Goal: Contribute content

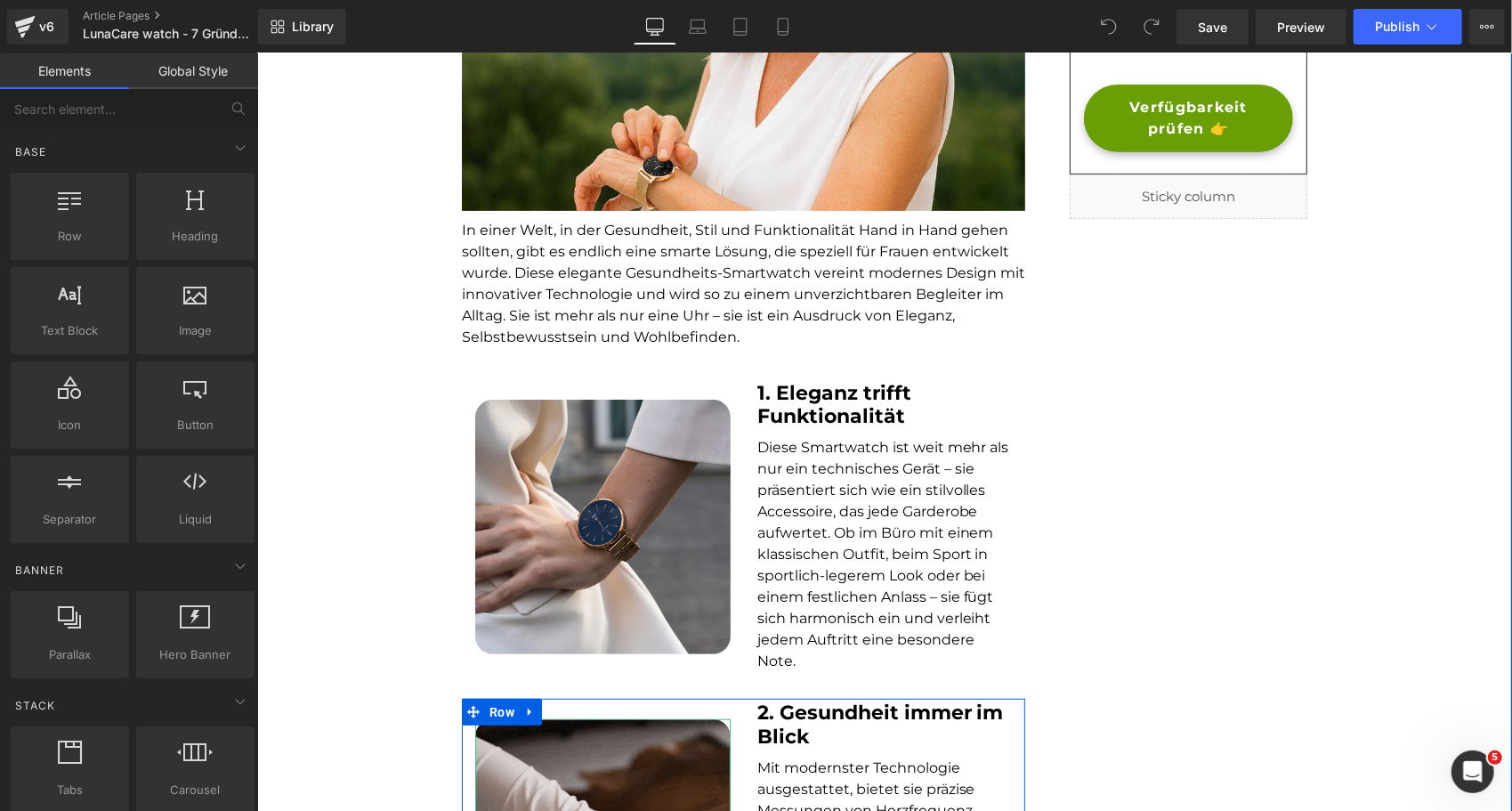
scroll to position [416, 0]
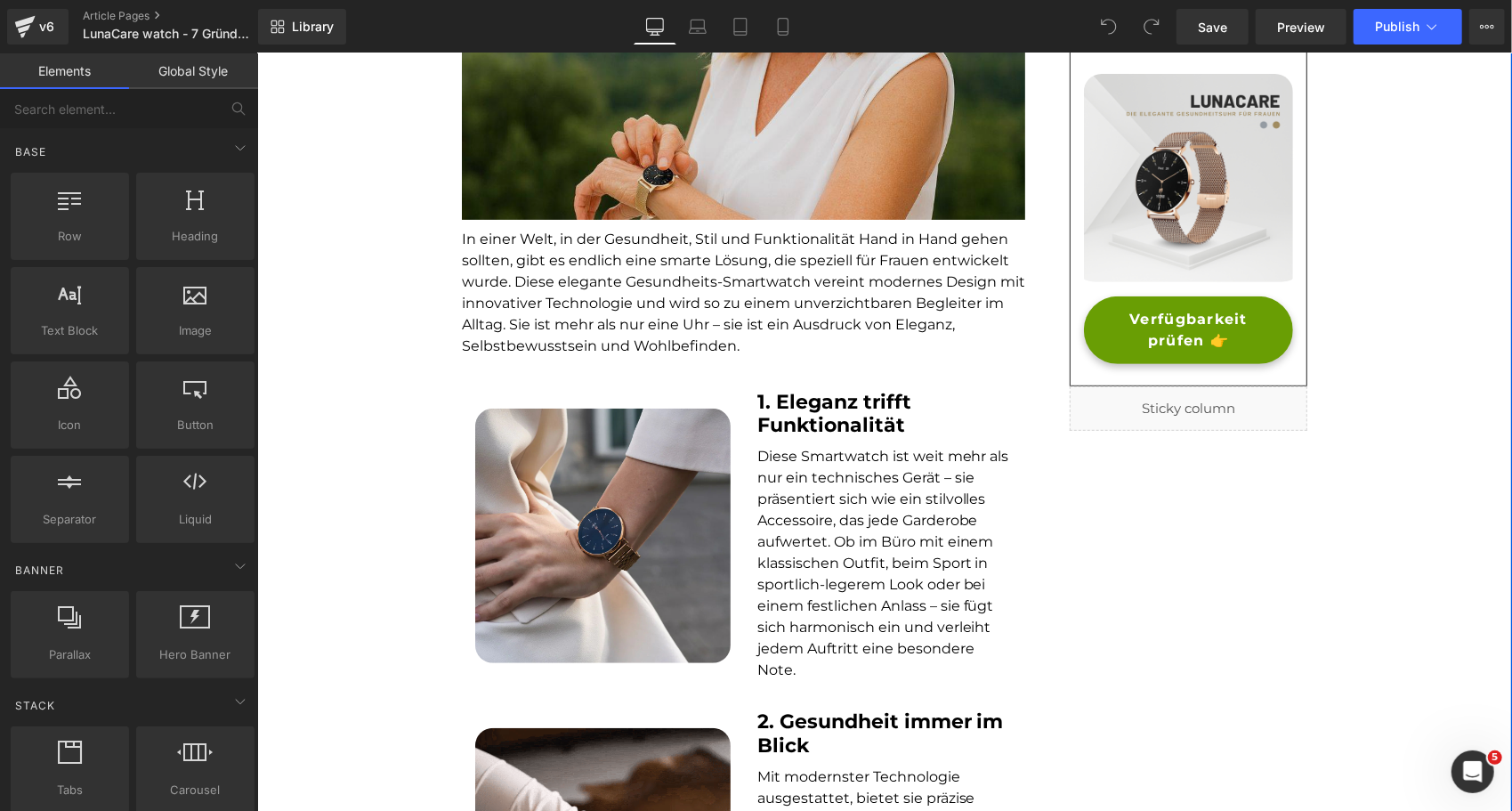
click at [609, 159] on img at bounding box center [743, 49] width 563 height 338
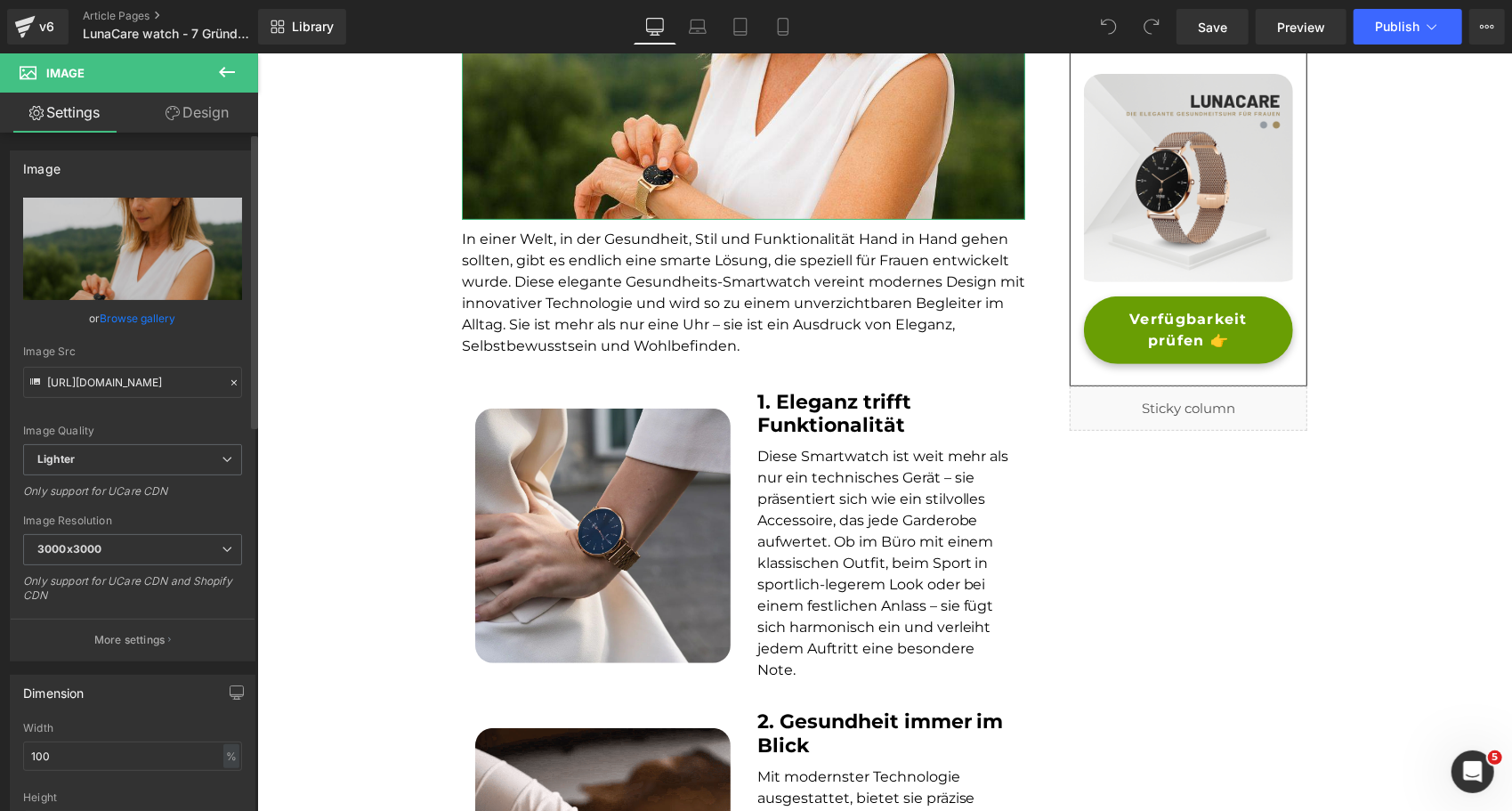
click at [139, 312] on link "Browse gallery" at bounding box center [138, 318] width 76 height 31
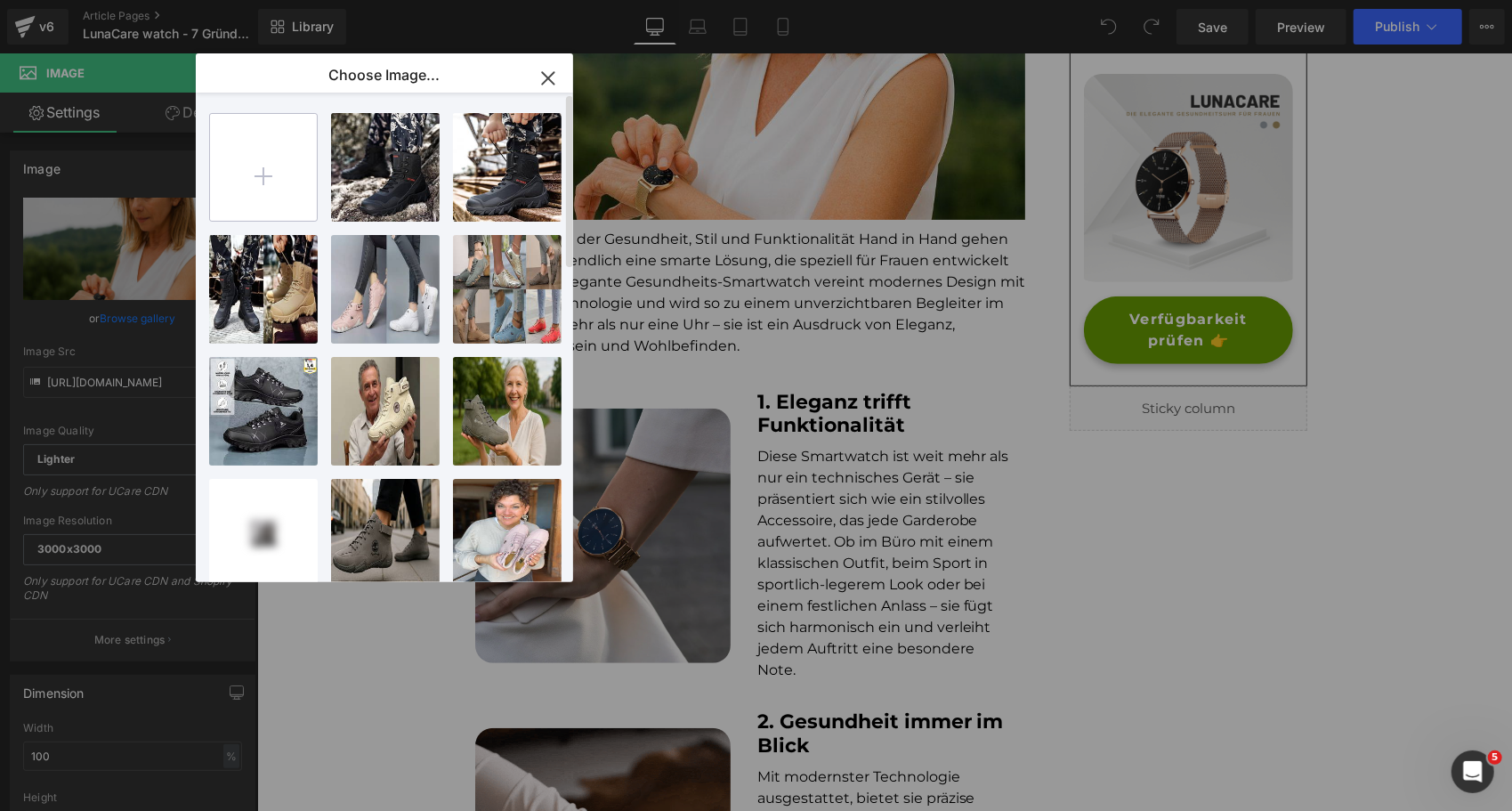
click at [252, 171] on input "file" at bounding box center [263, 167] width 107 height 107
type input "C:\fakepath\zzzzz10.png"
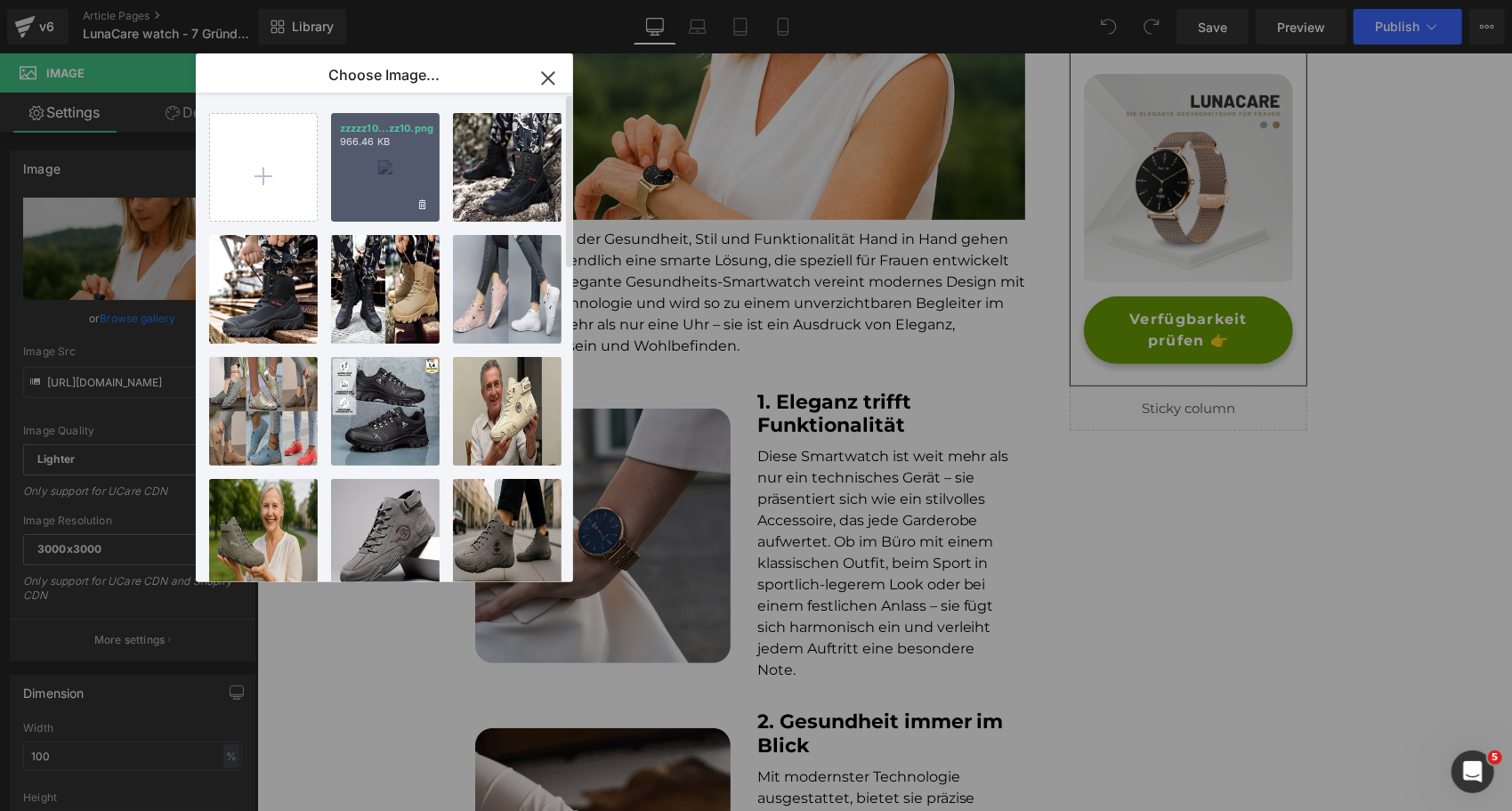
click at [360, 190] on div "zzzzz10...zz10.png 966.46 KB" at bounding box center [385, 167] width 109 height 109
type input "[URL][DOMAIN_NAME]"
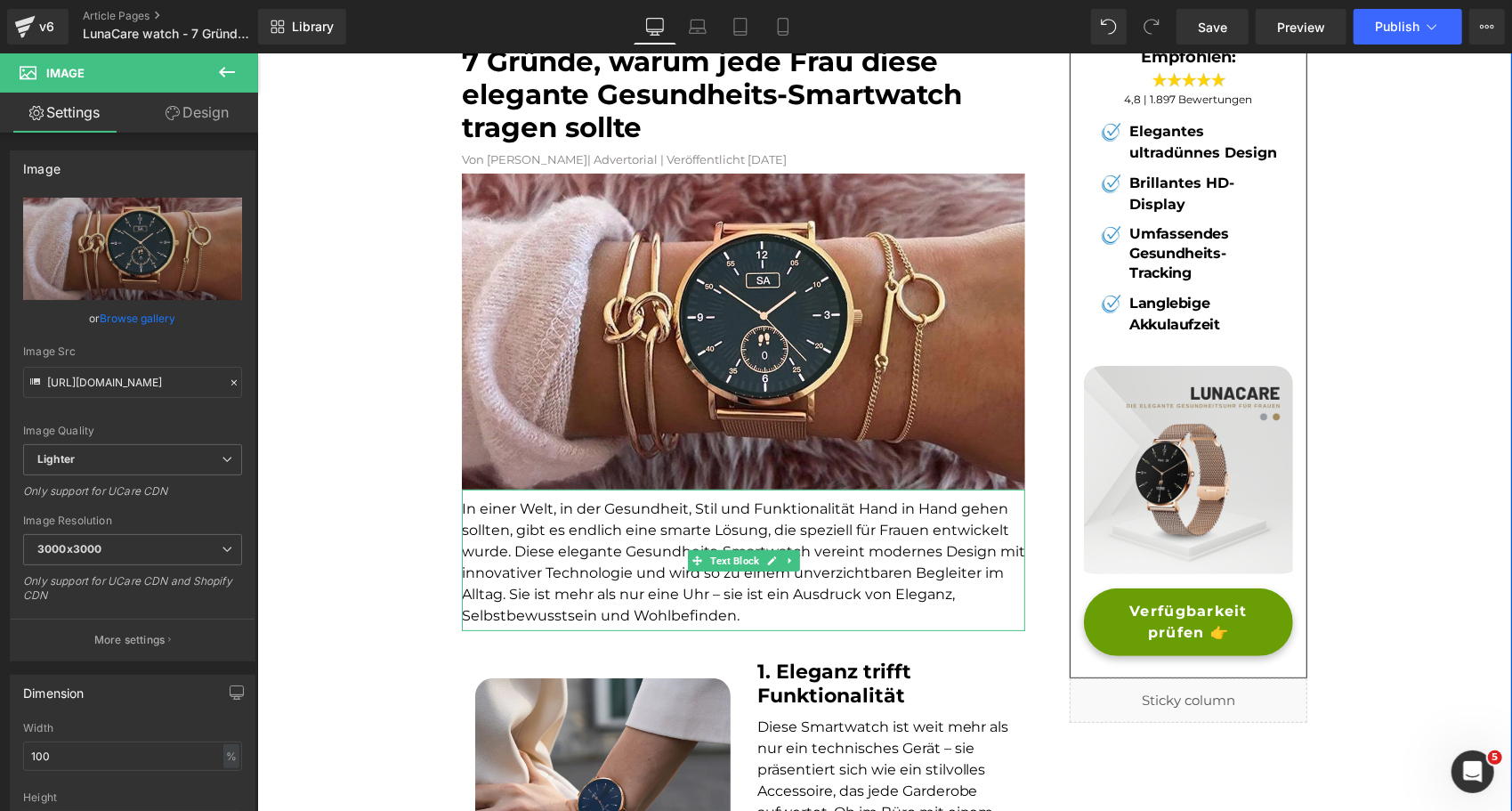
scroll to position [119, 0]
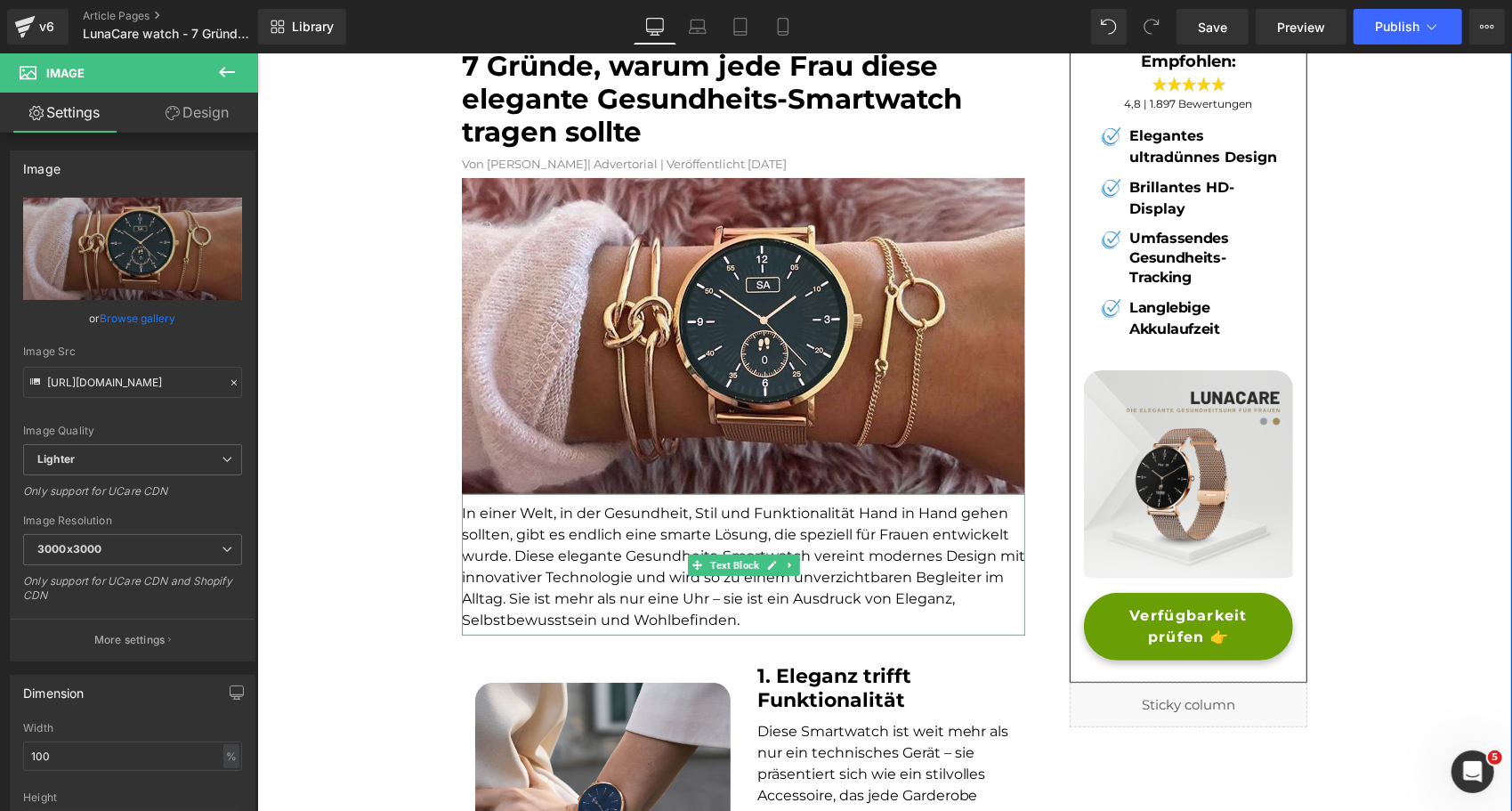
click at [560, 572] on font "In einer Welt, in der Gesundheit, Stil und Funktionalität Hand in Hand gehen so…" at bounding box center [743, 565] width 563 height 123
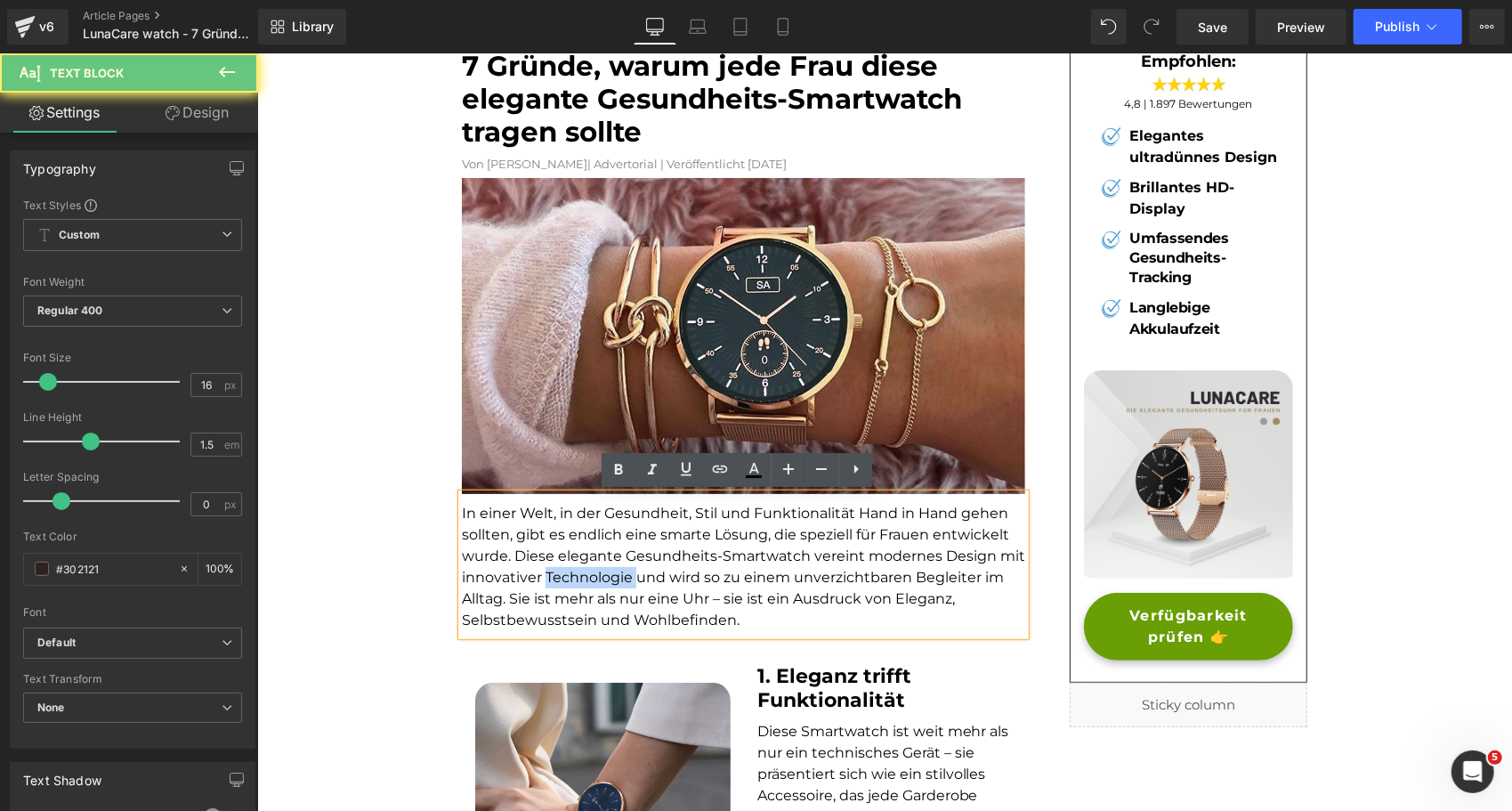
click at [560, 572] on font "In einer Welt, in der Gesundheit, Stil und Funktionalität Hand in Hand gehen so…" at bounding box center [743, 565] width 563 height 123
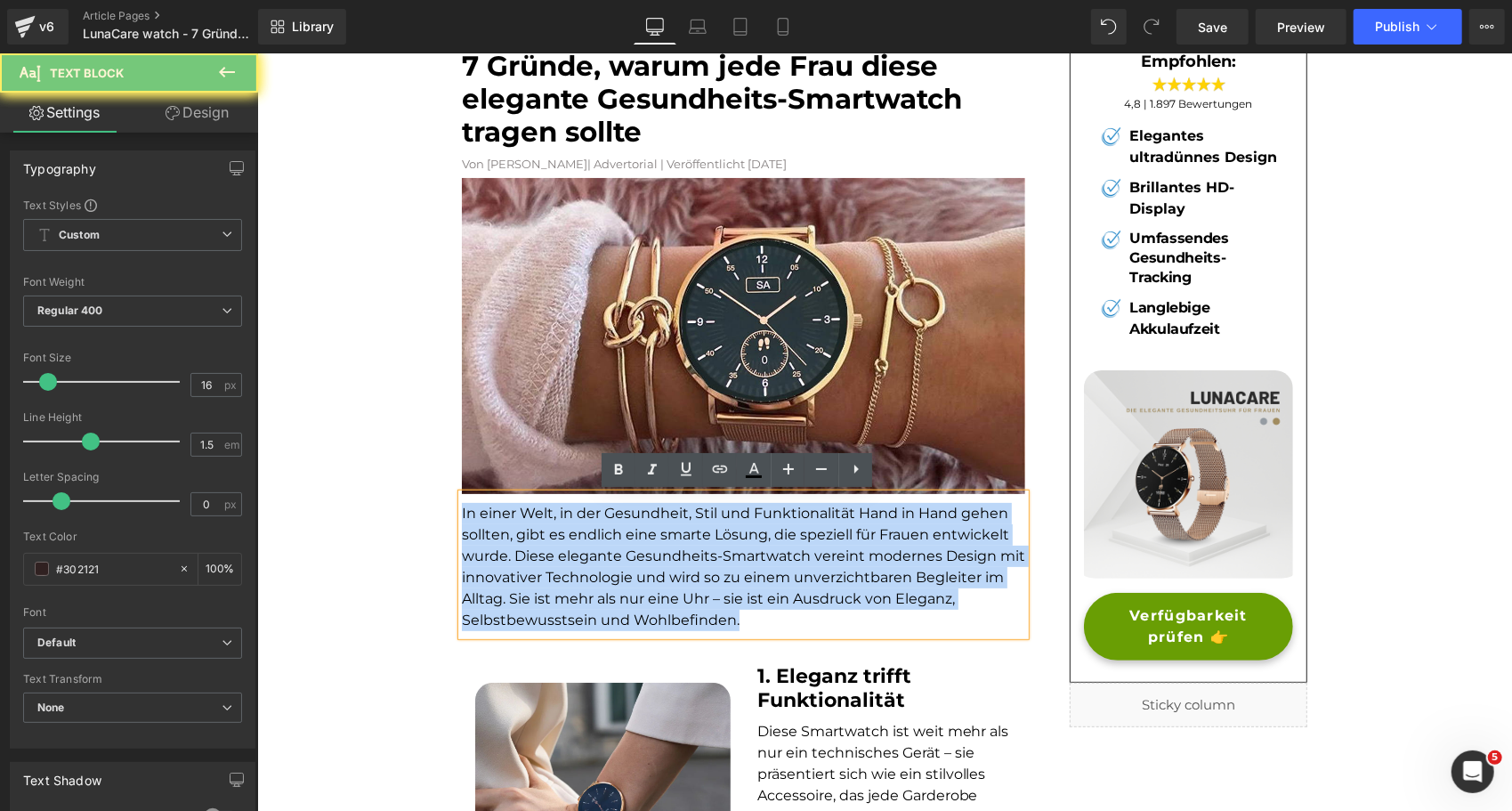
click at [560, 572] on font "In einer Welt, in der Gesundheit, Stil und Funktionalität Hand in Hand gehen so…" at bounding box center [743, 565] width 563 height 123
click at [560, 534] on font "In einer Welt, in der Gesundheit, Stil und Funktionalität Hand in Hand gehen so…" at bounding box center [743, 565] width 563 height 123
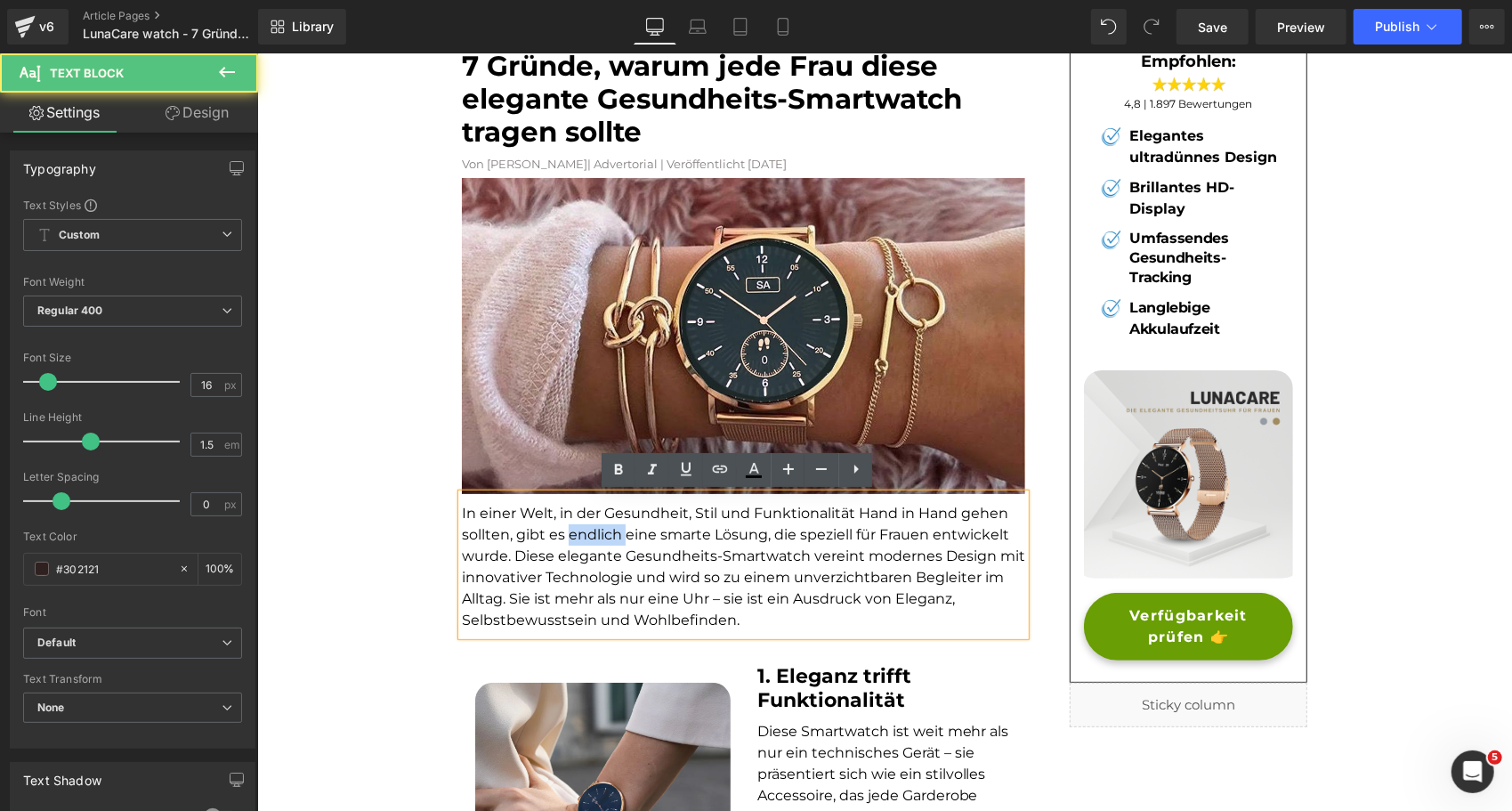
click at [560, 534] on font "In einer Welt, in der Gesundheit, Stil und Funktionalität Hand in Hand gehen so…" at bounding box center [743, 565] width 563 height 123
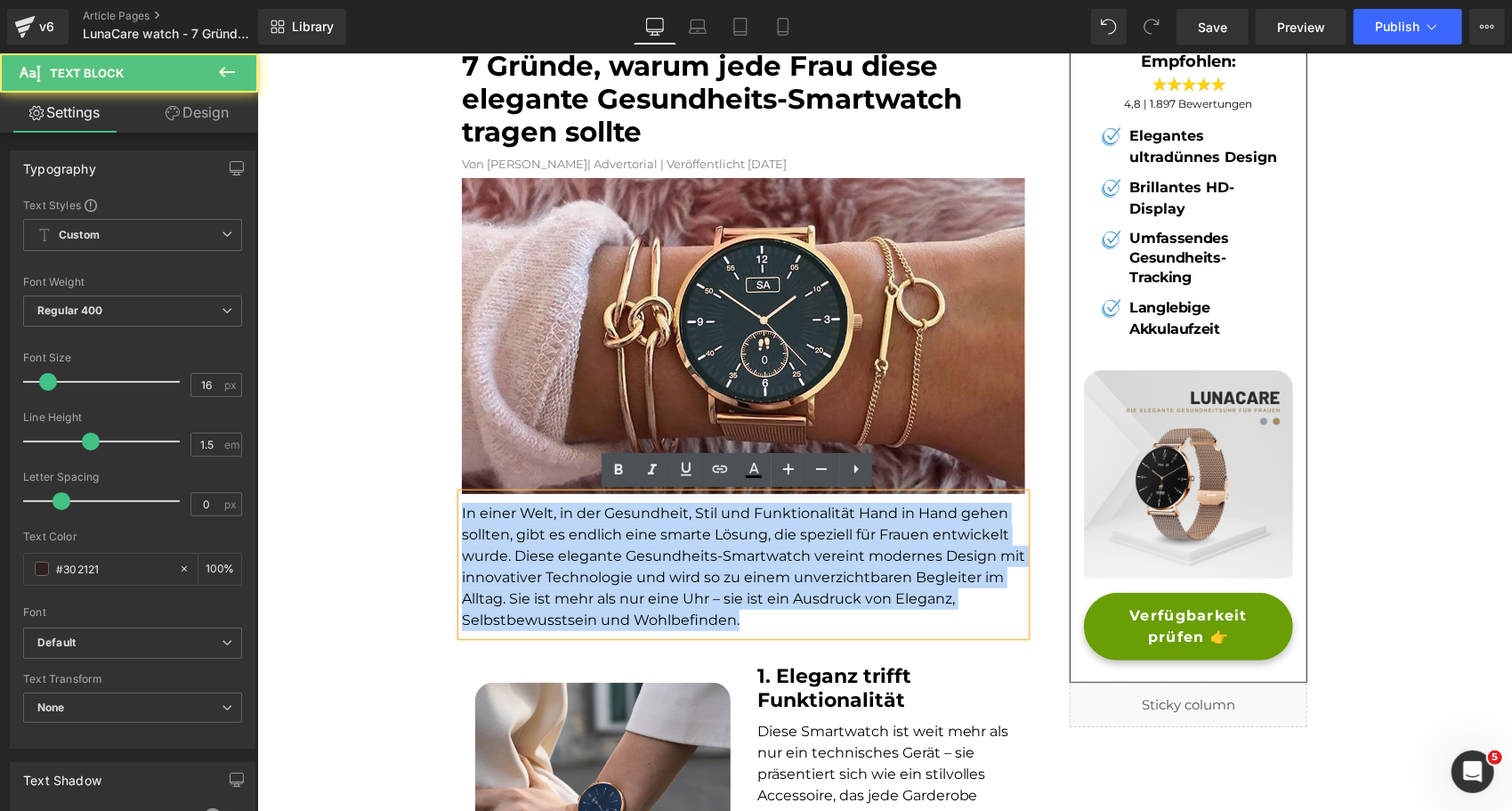
click at [560, 534] on font "In einer Welt, in der Gesundheit, Stil und Funktionalität Hand in Hand gehen so…" at bounding box center [743, 565] width 563 height 123
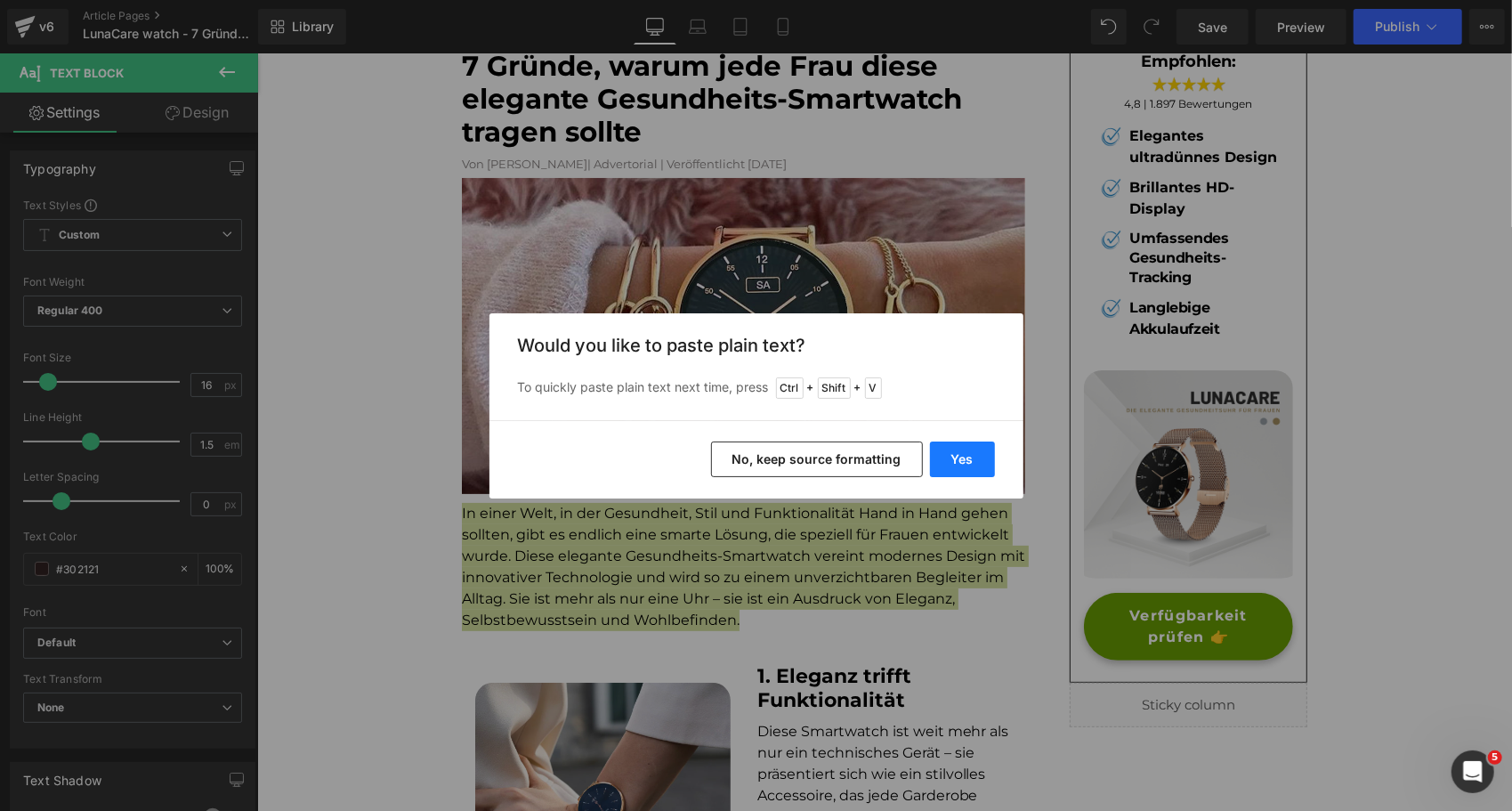
click at [964, 454] on button "Yes" at bounding box center [962, 458] width 65 height 36
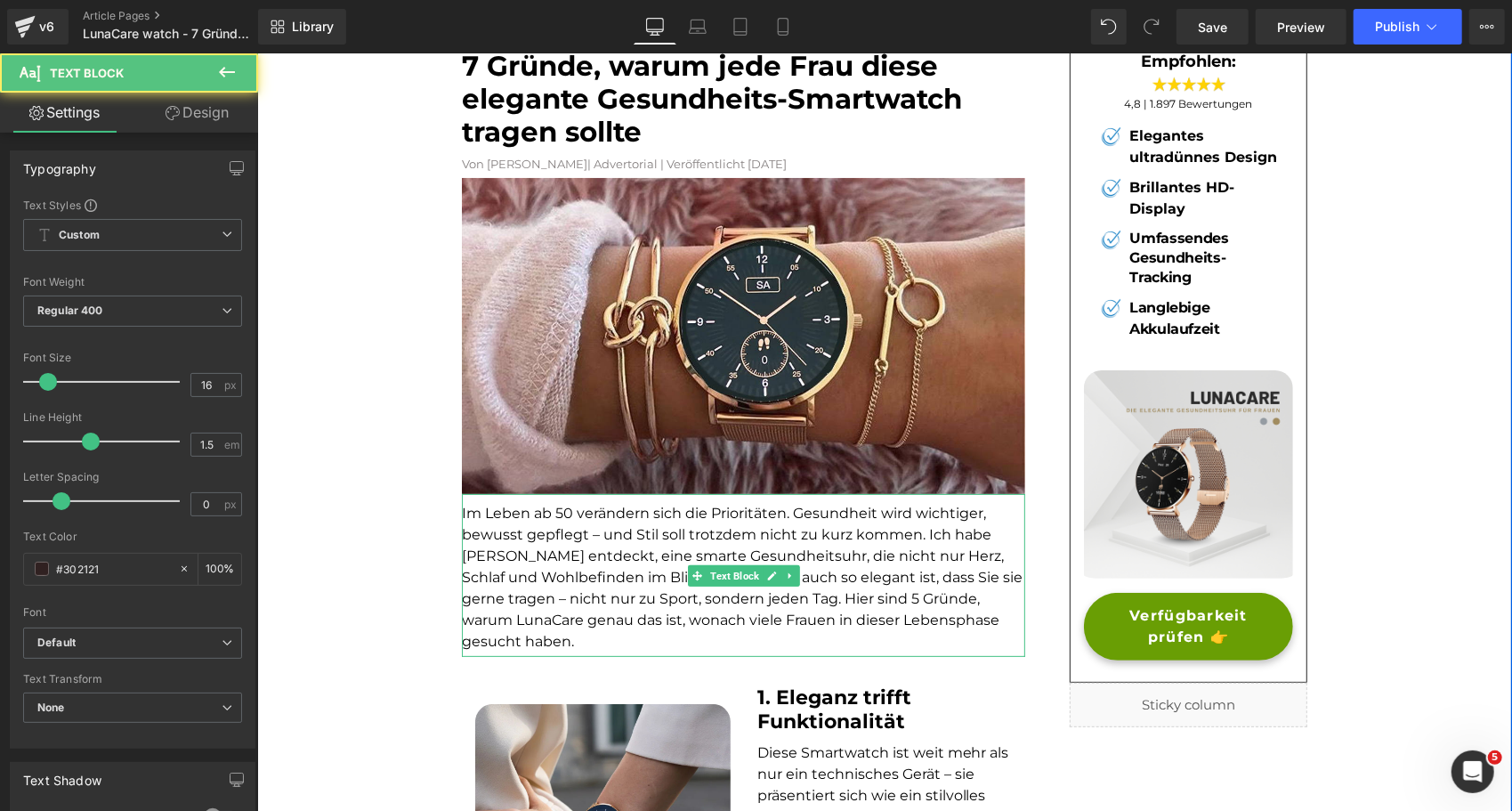
click at [556, 511] on font "Im Leben ab 50 verändern sich die Prioritäten. Gesundheit wird wichtiger, bewus…" at bounding box center [742, 576] width 560 height 145
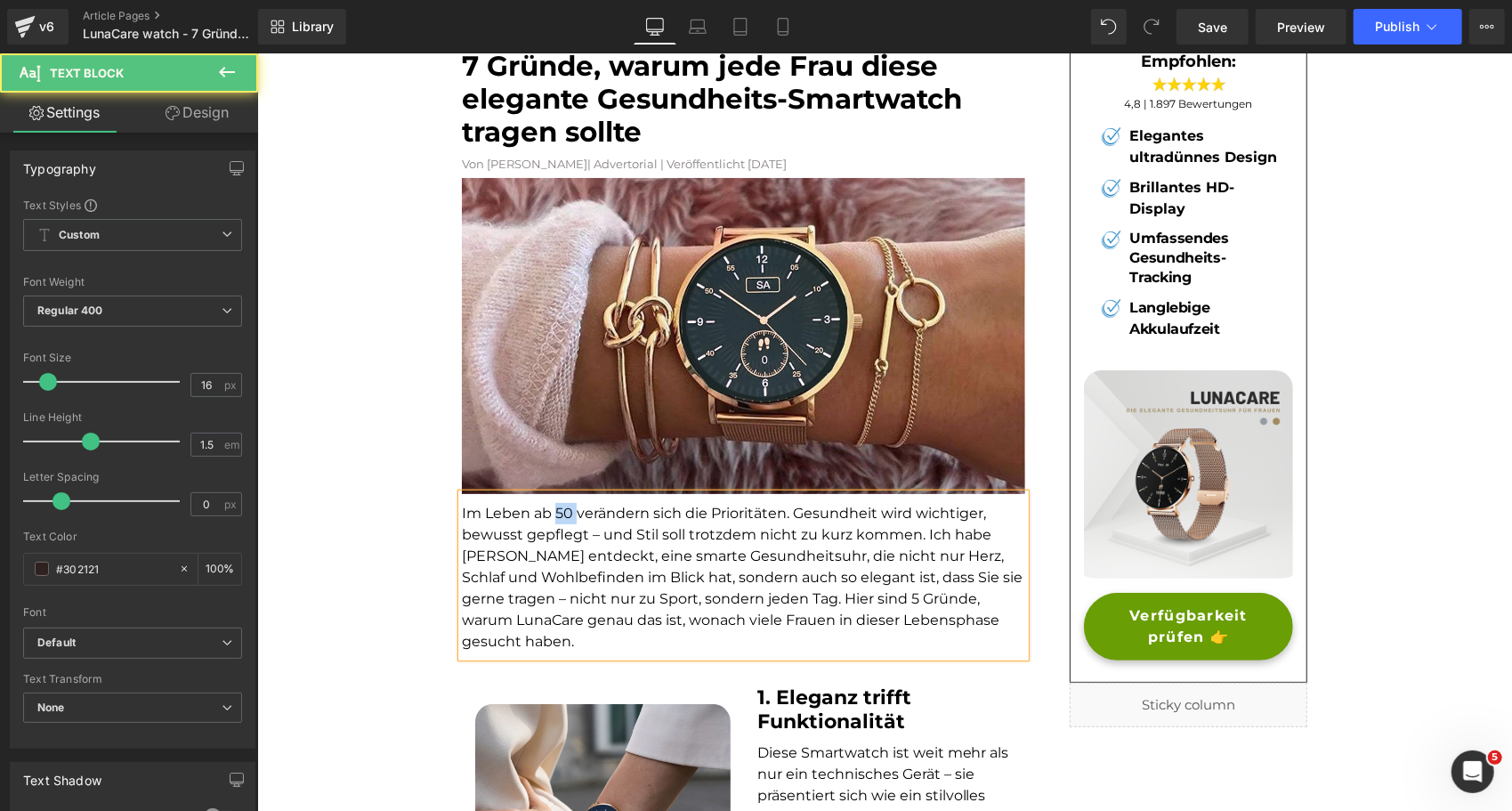
click at [556, 511] on font "Im Leben ab 50 verändern sich die Prioritäten. Gesundheit wird wichtiger, bewus…" at bounding box center [742, 576] width 560 height 145
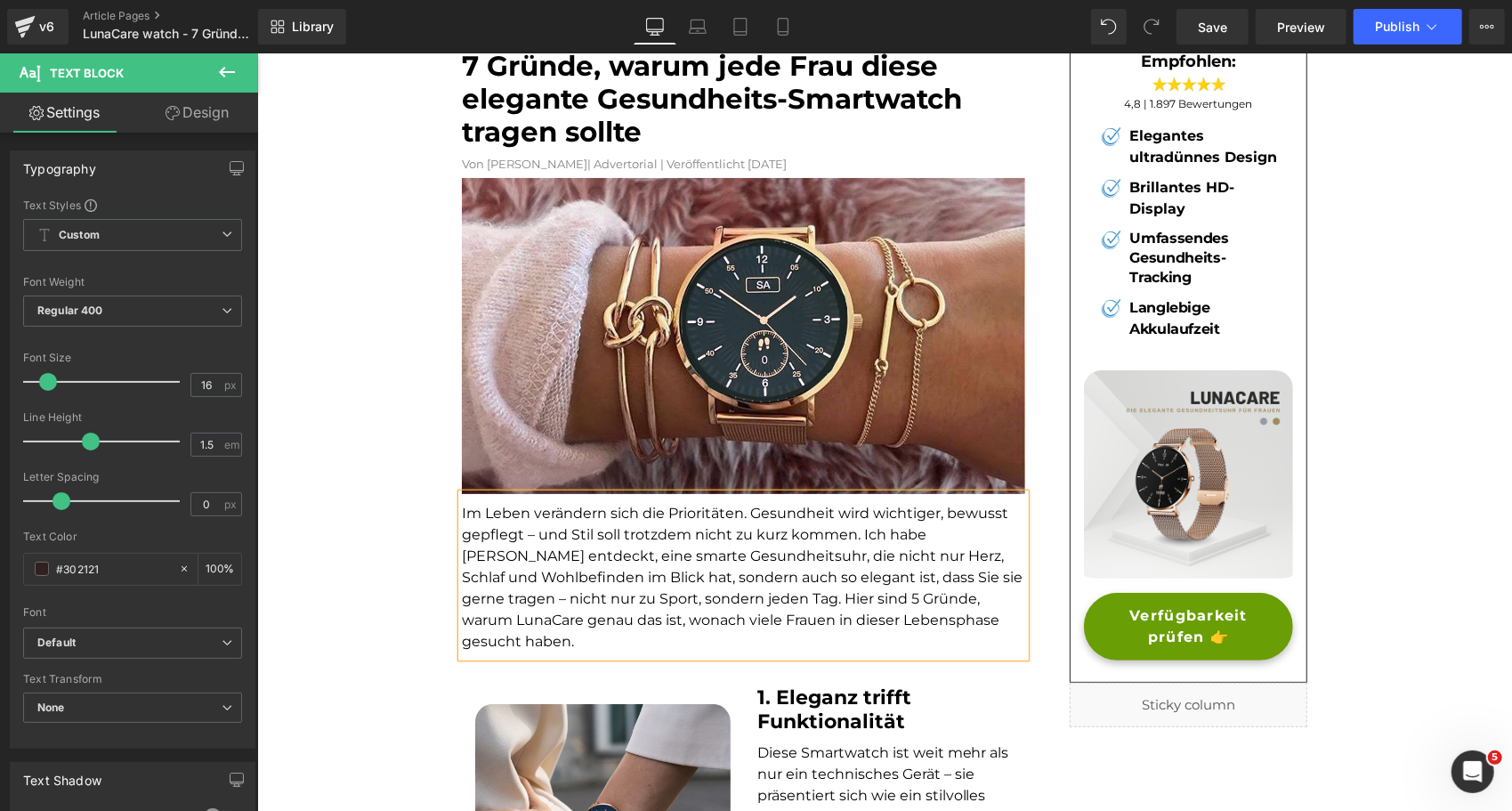
click at [768, 511] on font "Im Leben verändern sich die Prioritäten. Gesundheit wird wichtiger, bewusst gep…" at bounding box center [742, 576] width 560 height 145
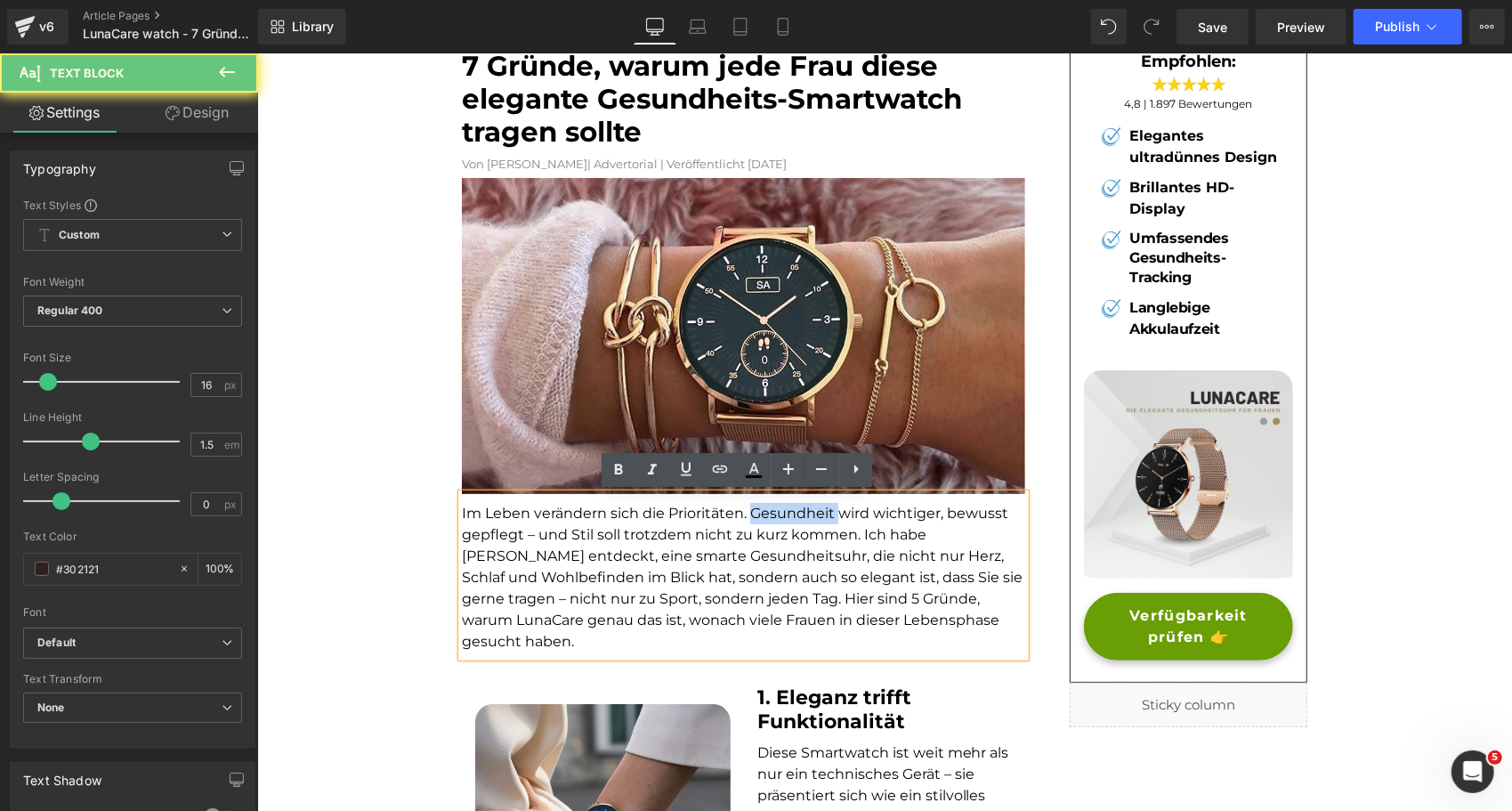
click at [768, 511] on font "Im Leben verändern sich die Prioritäten. Gesundheit wird wichtiger, bewusst gep…" at bounding box center [742, 576] width 560 height 145
click at [925, 502] on p "Im Leben verändern sich die Prioritäten. Gesundheit wird wichtiger, bewusst gep…" at bounding box center [743, 576] width 563 height 149
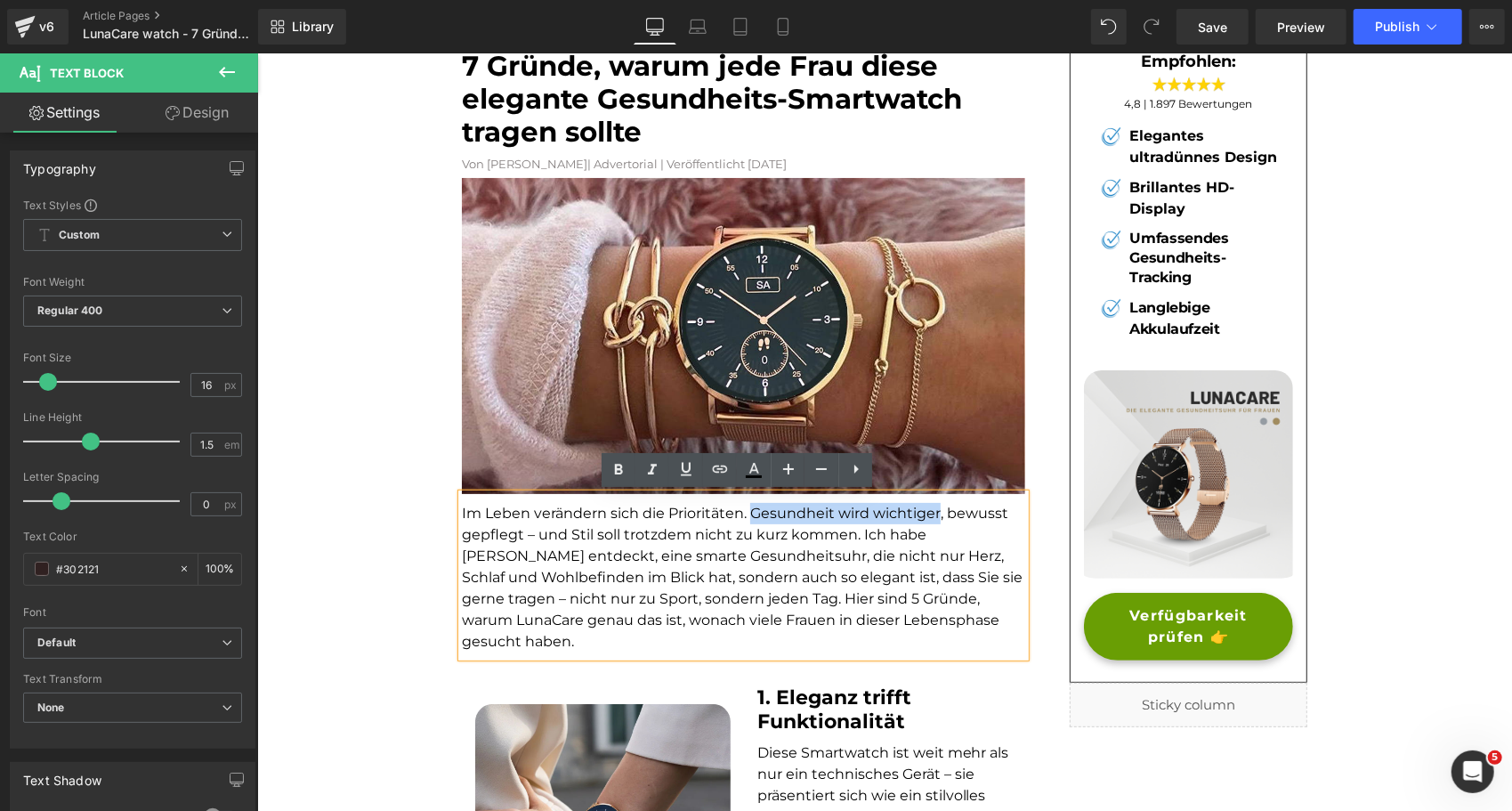
drag, startPoint x: 931, startPoint y: 510, endPoint x: 745, endPoint y: 509, distance: 186.0
click at [745, 509] on font "Im Leben verändern sich die Prioritäten. Gesundheit wird wichtiger, bewusst gep…" at bounding box center [742, 576] width 560 height 145
click at [615, 466] on icon at bounding box center [619, 469] width 8 height 11
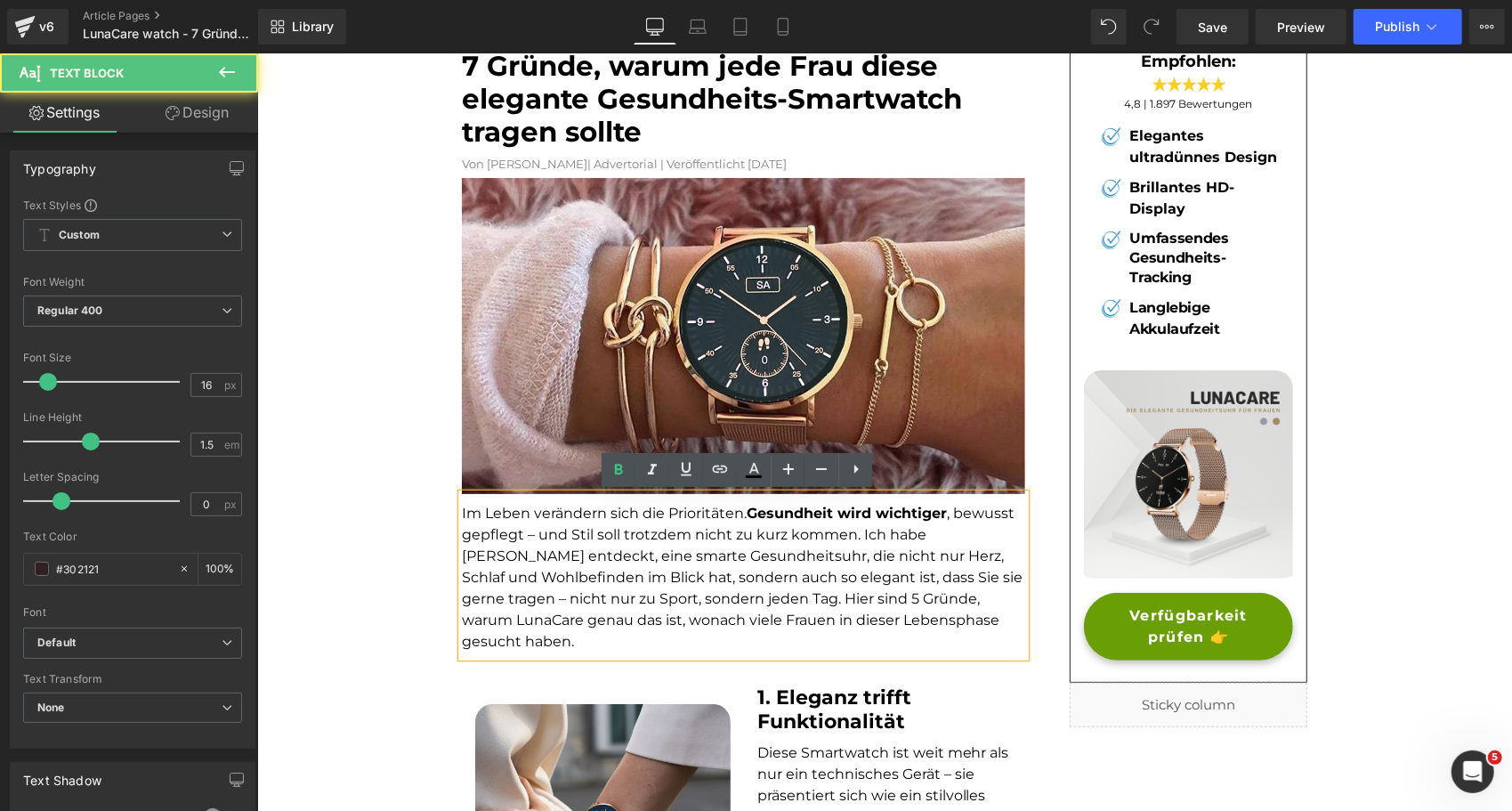
click at [633, 555] on font "Im Leben verändern sich die Prioritäten. Gesundheit wird wichtiger , bewusst ge…" at bounding box center [742, 576] width 560 height 145
click at [1001, 533] on p "Im Leben verändern sich die Prioritäten. Gesundheit wird wichtiger , bewusst ge…" at bounding box center [743, 576] width 563 height 149
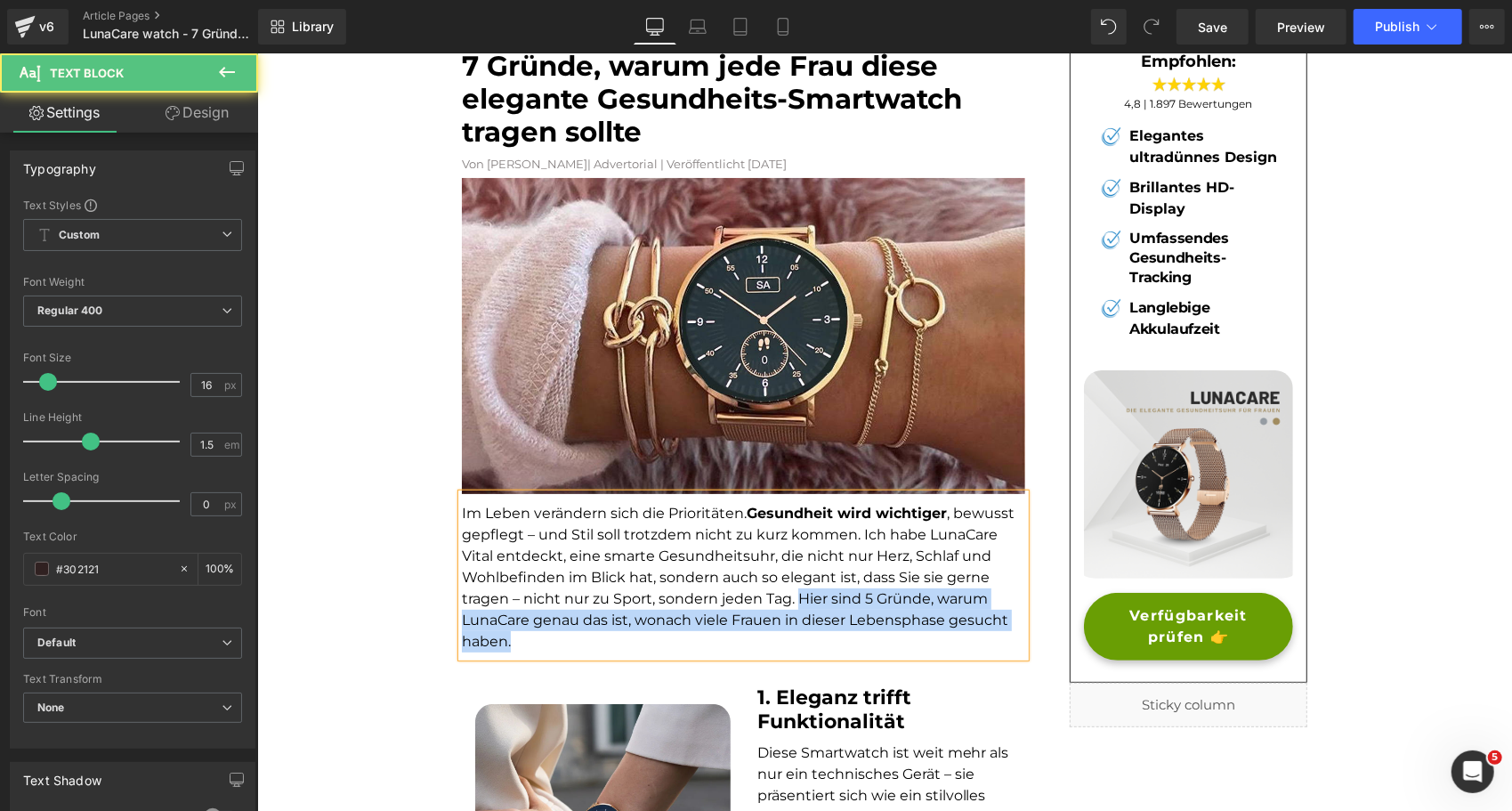
drag, startPoint x: 793, startPoint y: 596, endPoint x: 814, endPoint y: 639, distance: 47.9
click at [814, 639] on p "Im Leben verändern sich die Prioritäten. Gesundheit wird wichtiger , bewusst ge…" at bounding box center [743, 576] width 563 height 149
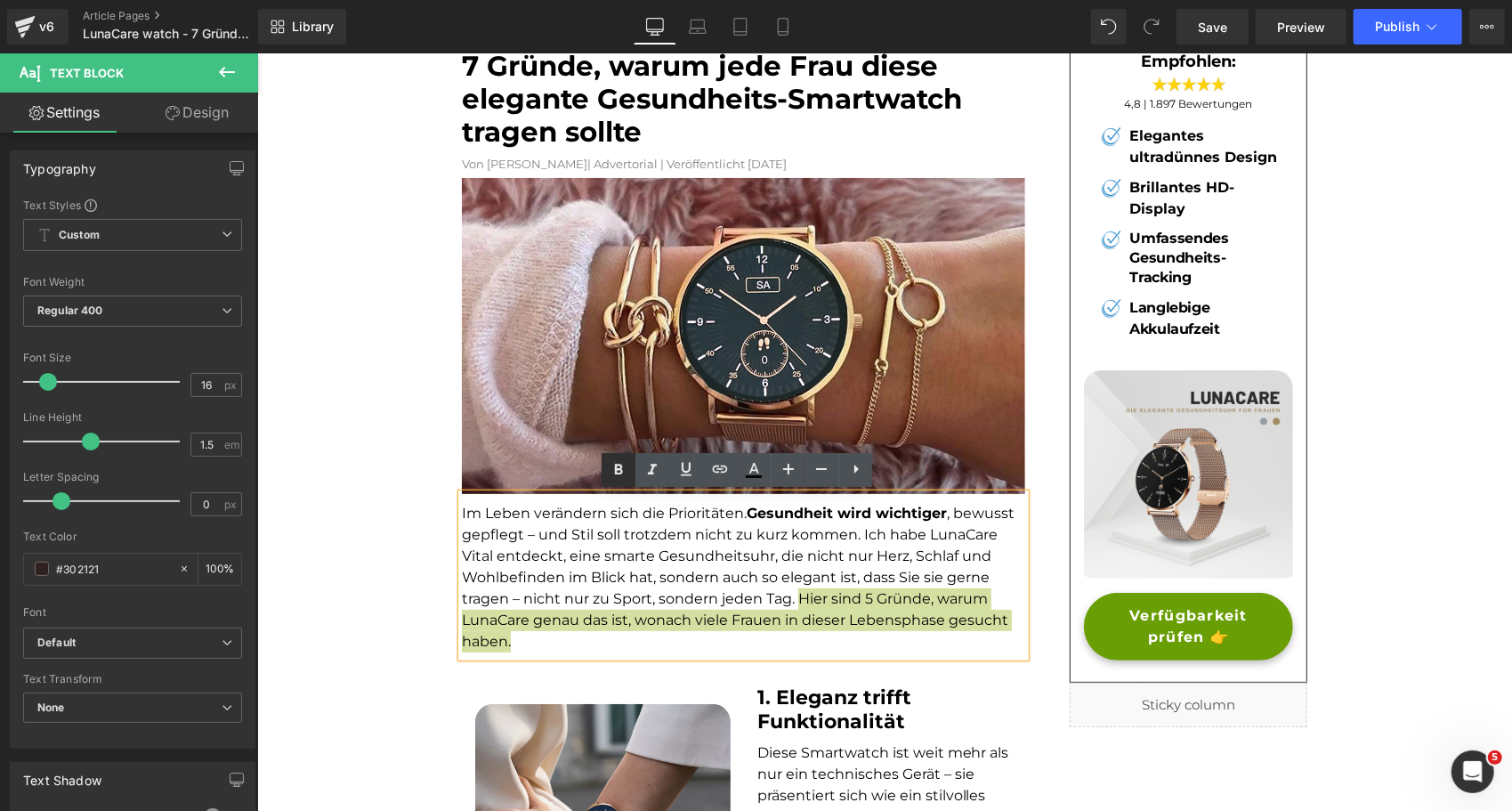
click at [619, 477] on icon at bounding box center [618, 470] width 21 height 21
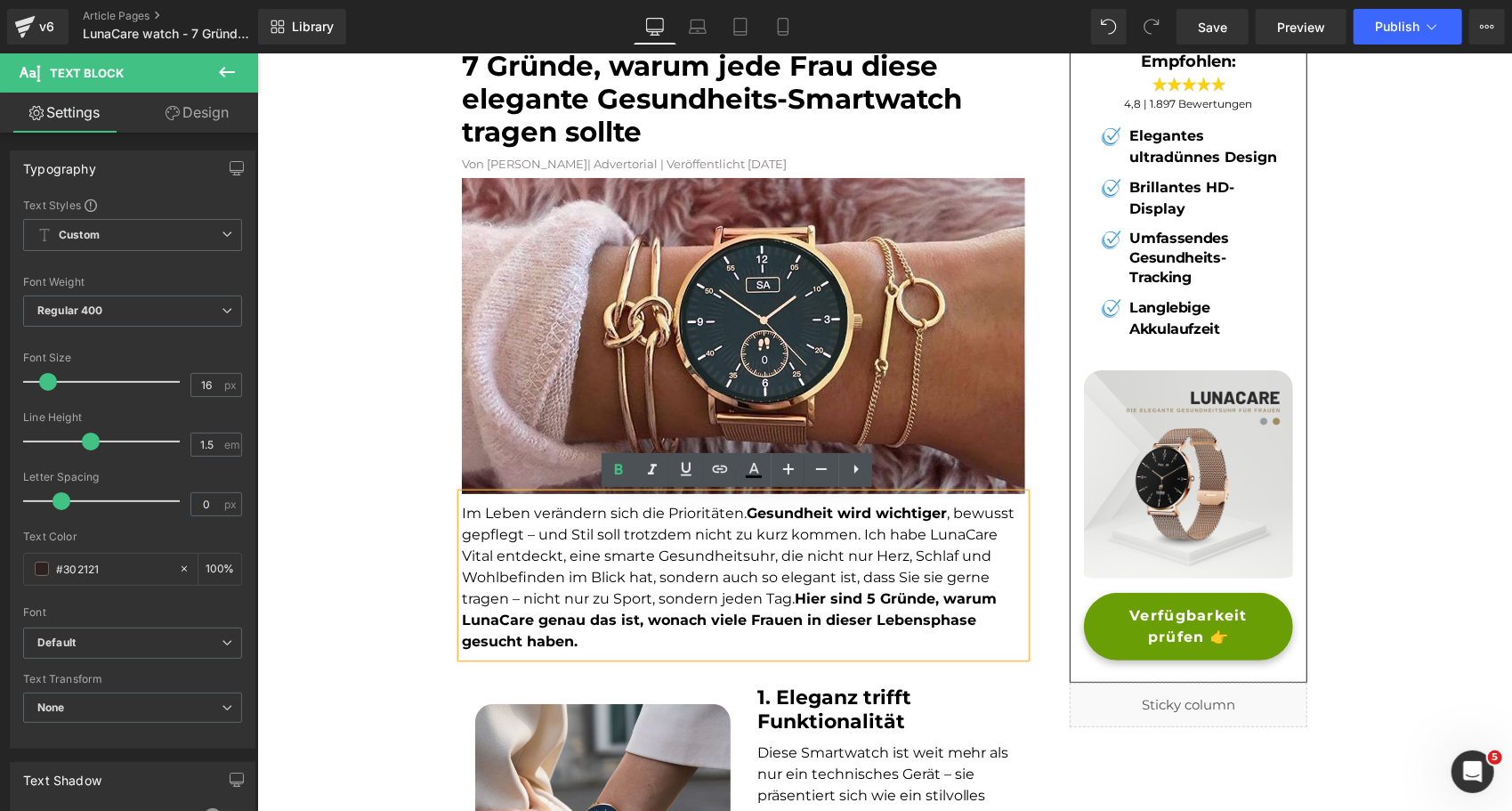
click at [789, 597] on font "Im Leben verändern sich die Prioritäten. Gesundheit wird wichtiger , bewusst ge…" at bounding box center [738, 576] width 553 height 145
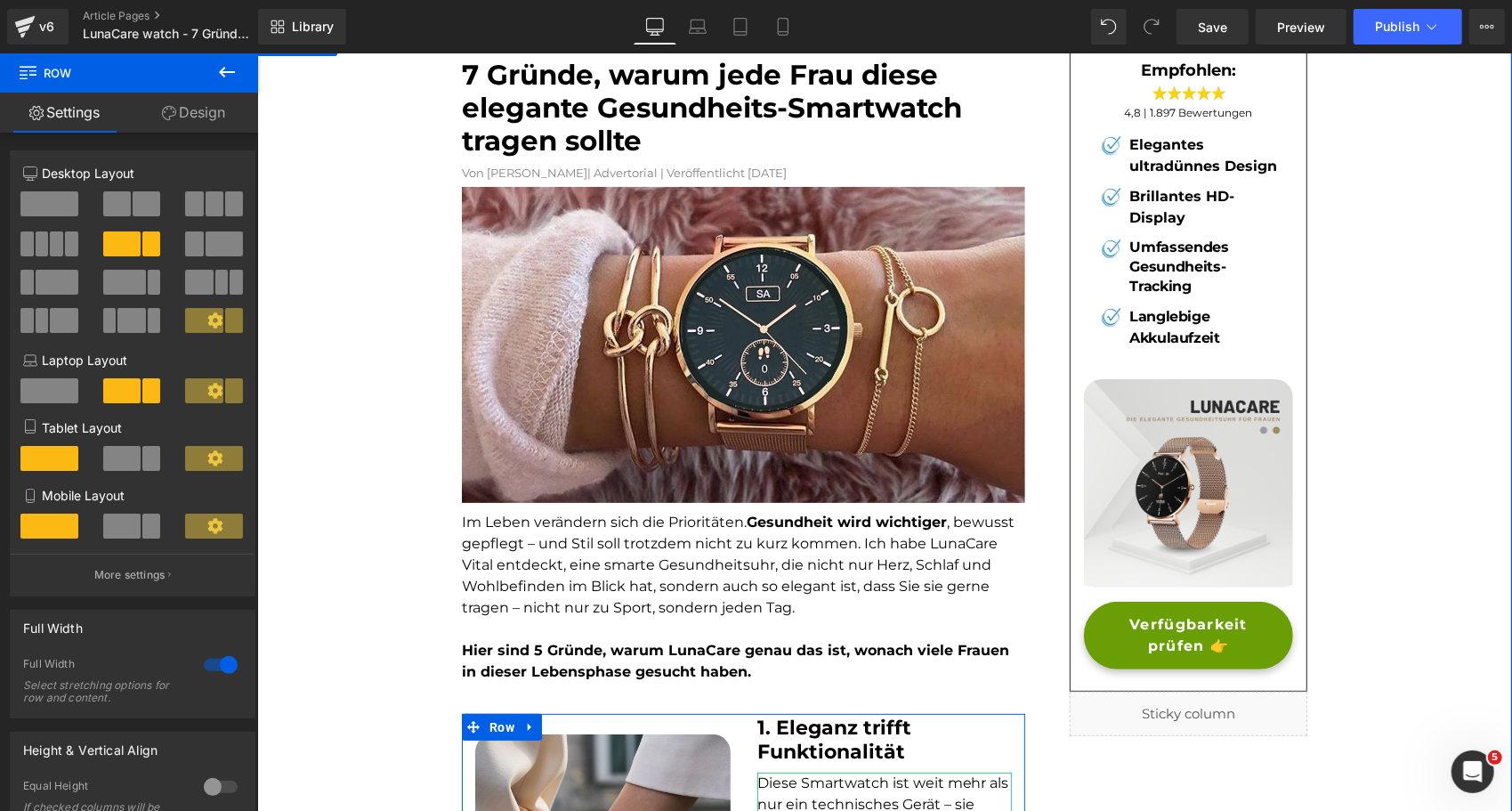
scroll to position [108, 0]
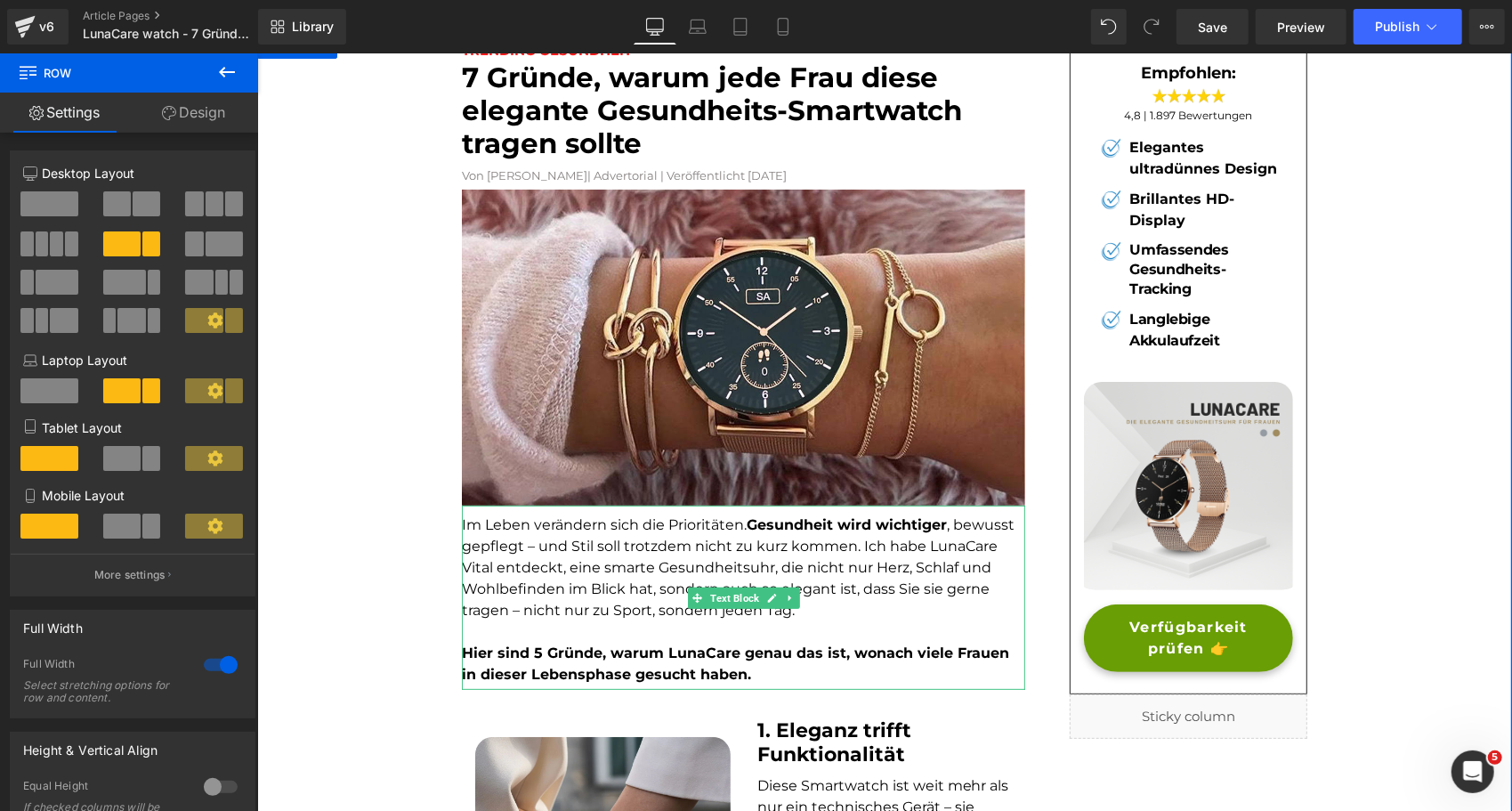
click at [531, 650] on strong "Hier sind 5 Gründe, warum LunaCare genau das ist, wonach viele Frauen in dieser…" at bounding box center [735, 663] width 547 height 39
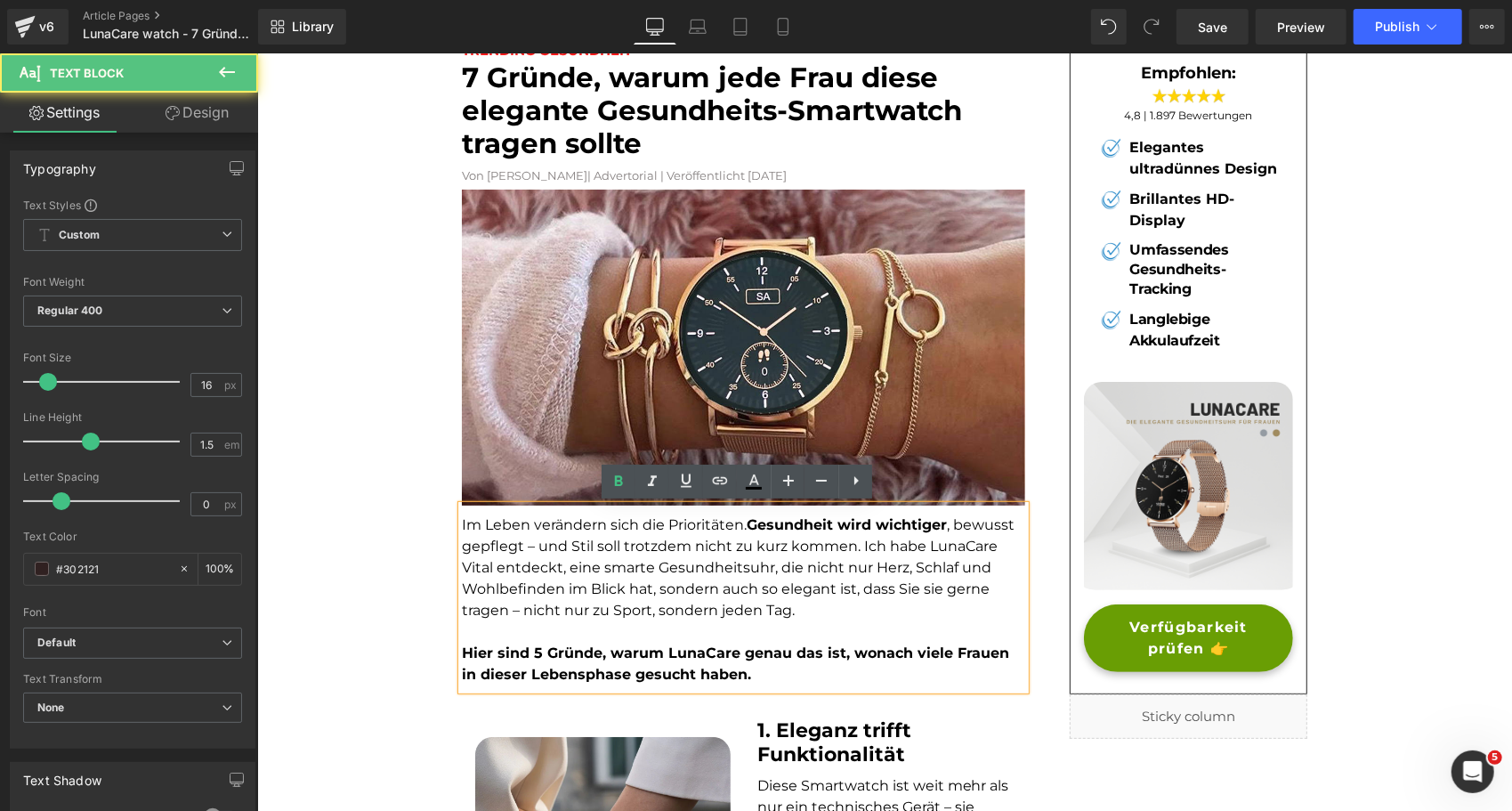
click at [531, 650] on strong "Hier sind 5 Gründe, warum LunaCare genau das ist, wonach viele Frauen in dieser…" at bounding box center [735, 663] width 547 height 39
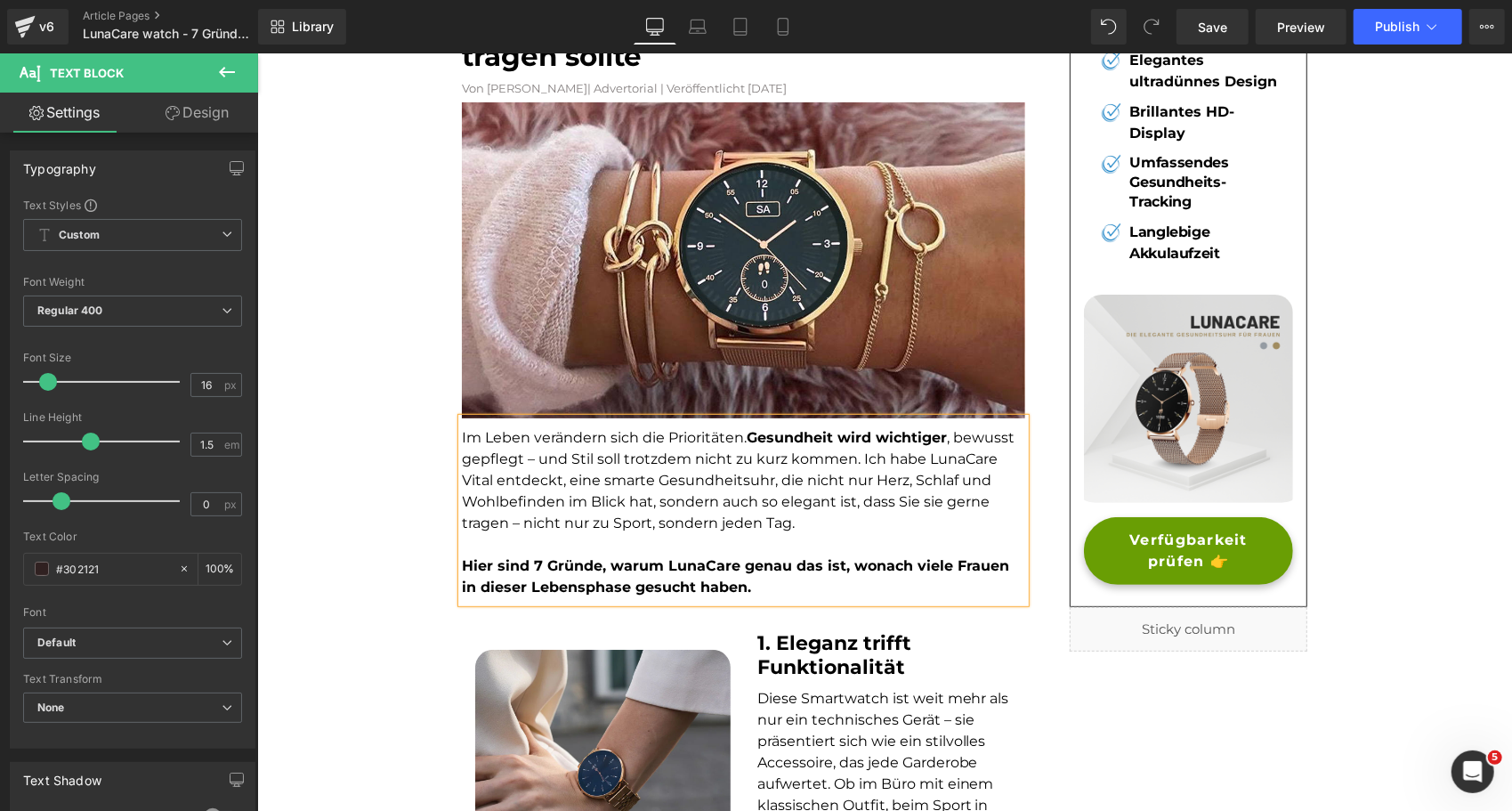
scroll to position [0, 0]
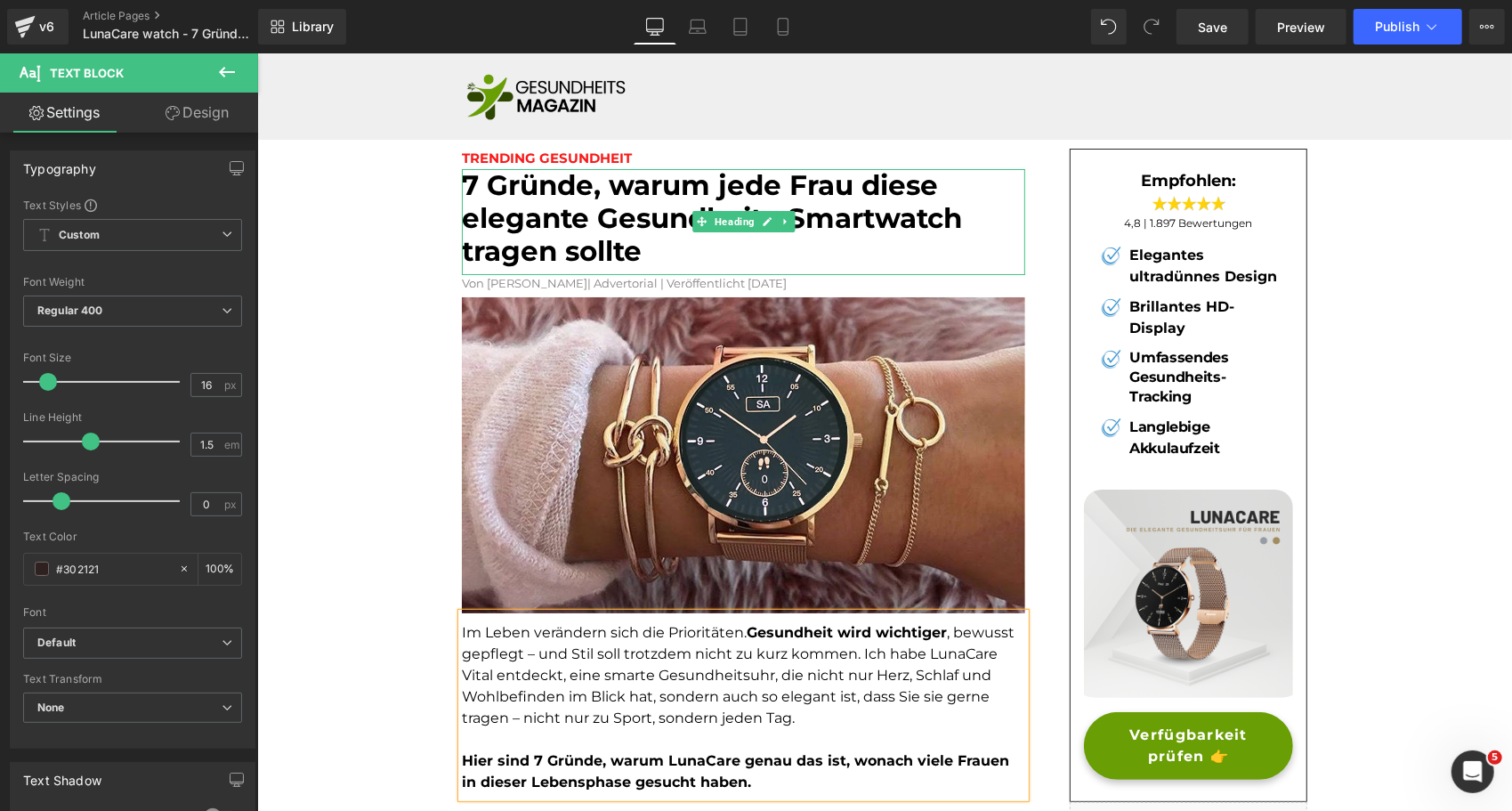
click at [660, 247] on h1 "7 Gründe, warum jede Frau diese elegante Gesundheits-Smartwatch tragen sollte" at bounding box center [743, 219] width 563 height 100
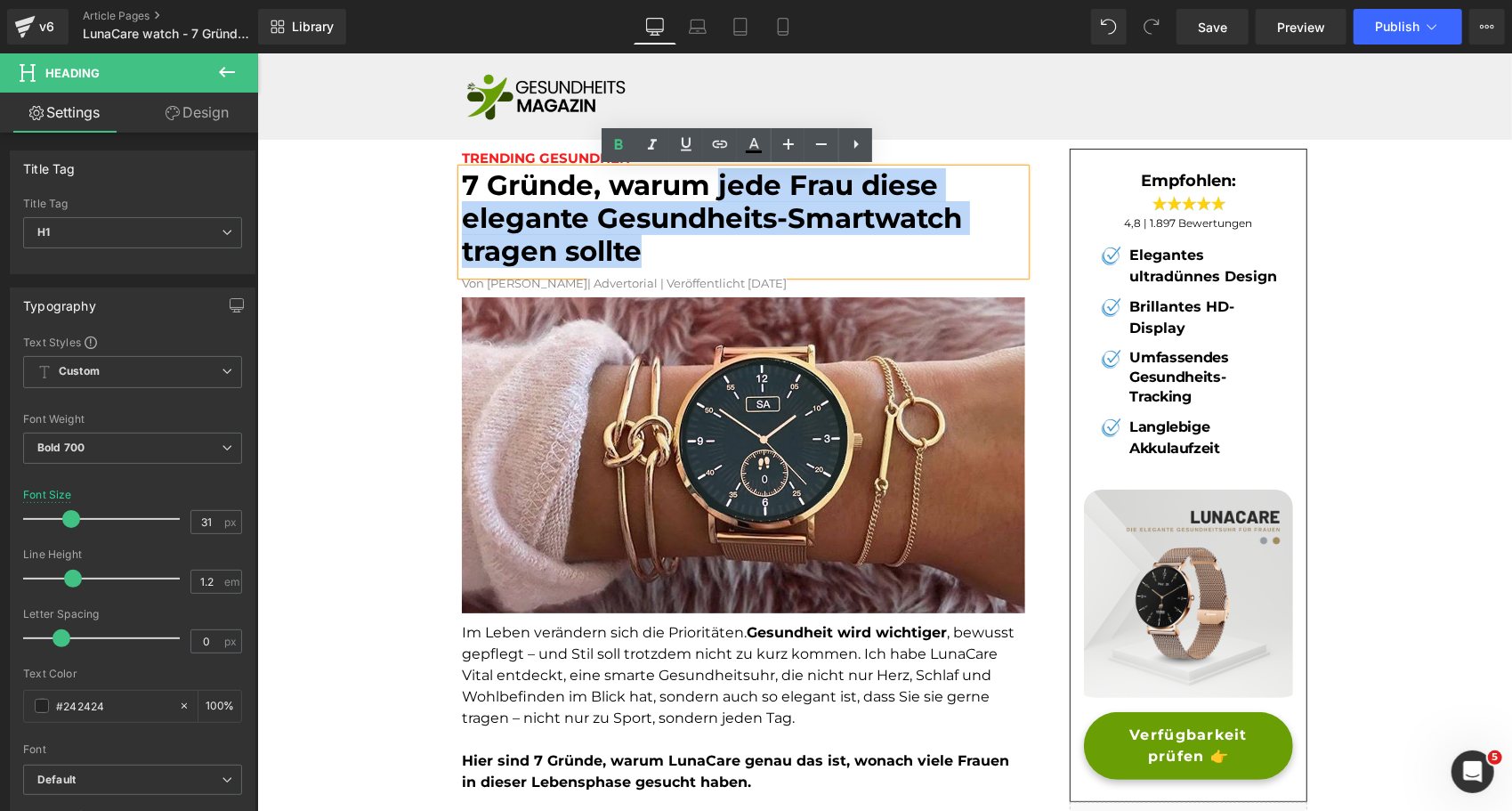
drag, startPoint x: 645, startPoint y: 253, endPoint x: 711, endPoint y: 197, distance: 86.6
click at [711, 197] on h1 "7 Gründe, warum jede Frau diese elegante Gesundheits-Smartwatch tragen sollte" at bounding box center [743, 219] width 563 height 100
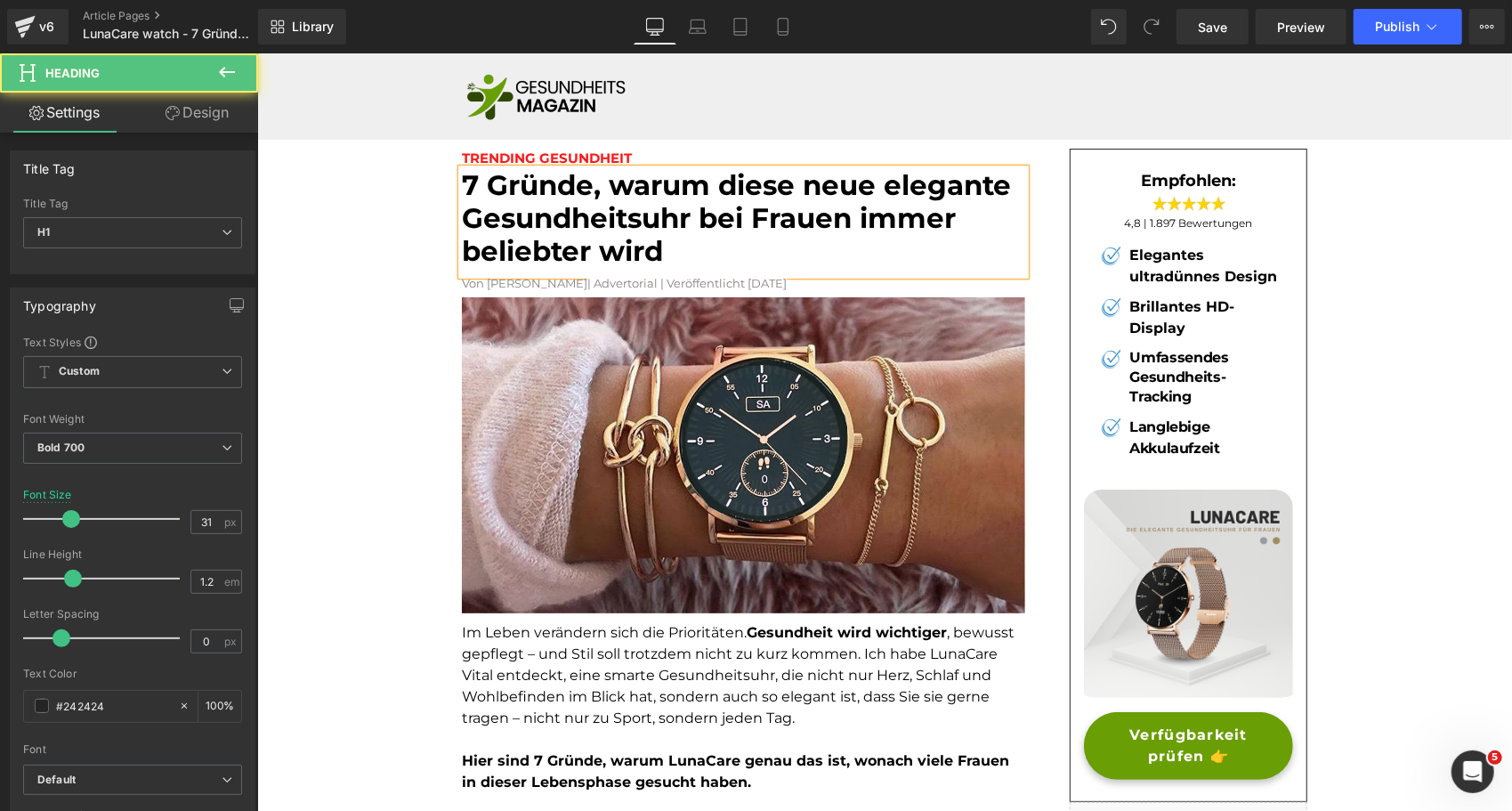
click at [831, 179] on font "7 Gründe, warum diese neue elegante Gesundheitsuhr bei Frauen immer beliebter w…" at bounding box center [736, 218] width 549 height 100
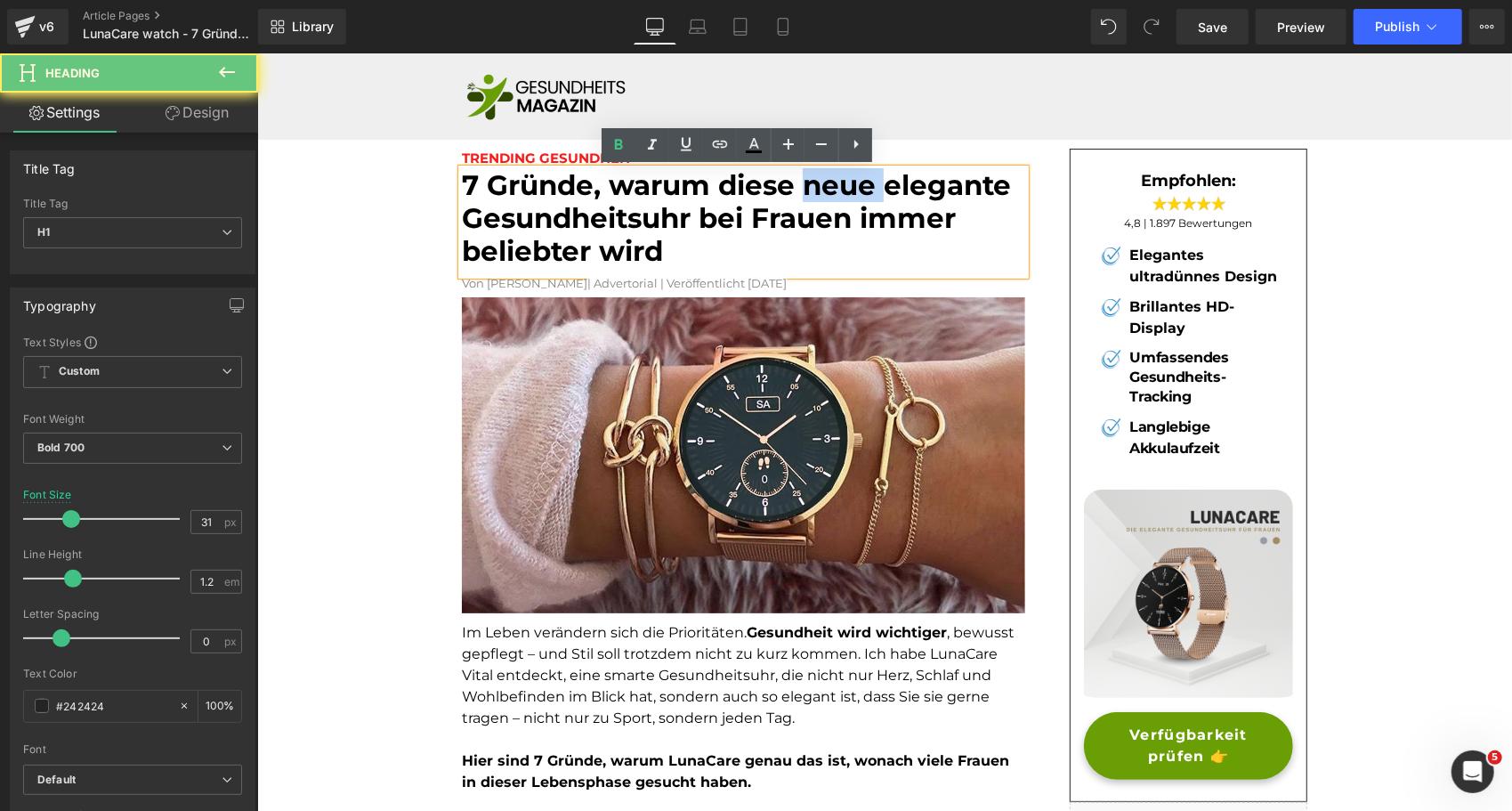
click at [831, 179] on font "7 Gründe, warum diese neue elegante Gesundheitsuhr bei Frauen immer beliebter w…" at bounding box center [736, 218] width 549 height 100
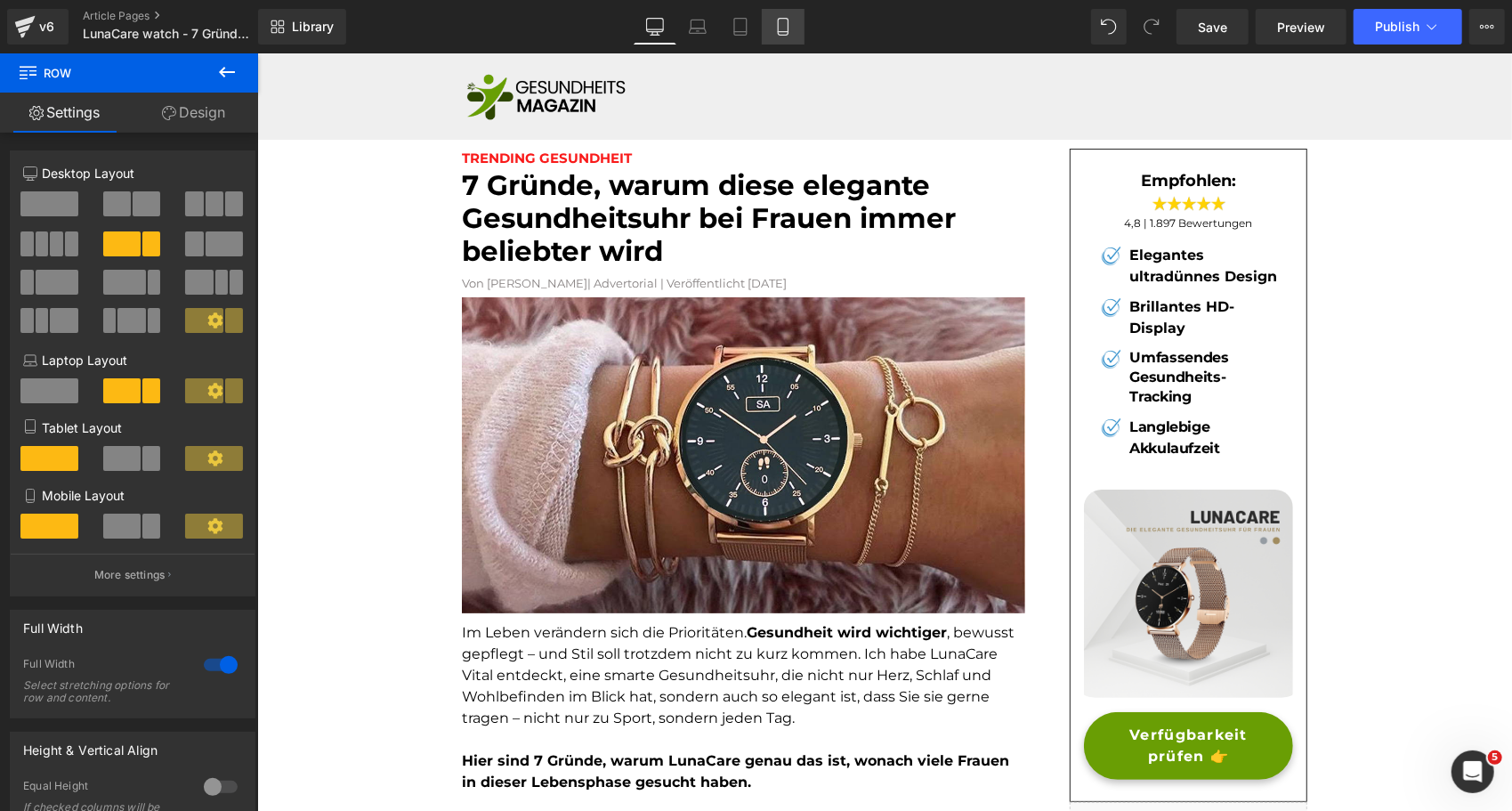
click at [776, 19] on icon at bounding box center [783, 26] width 17 height 17
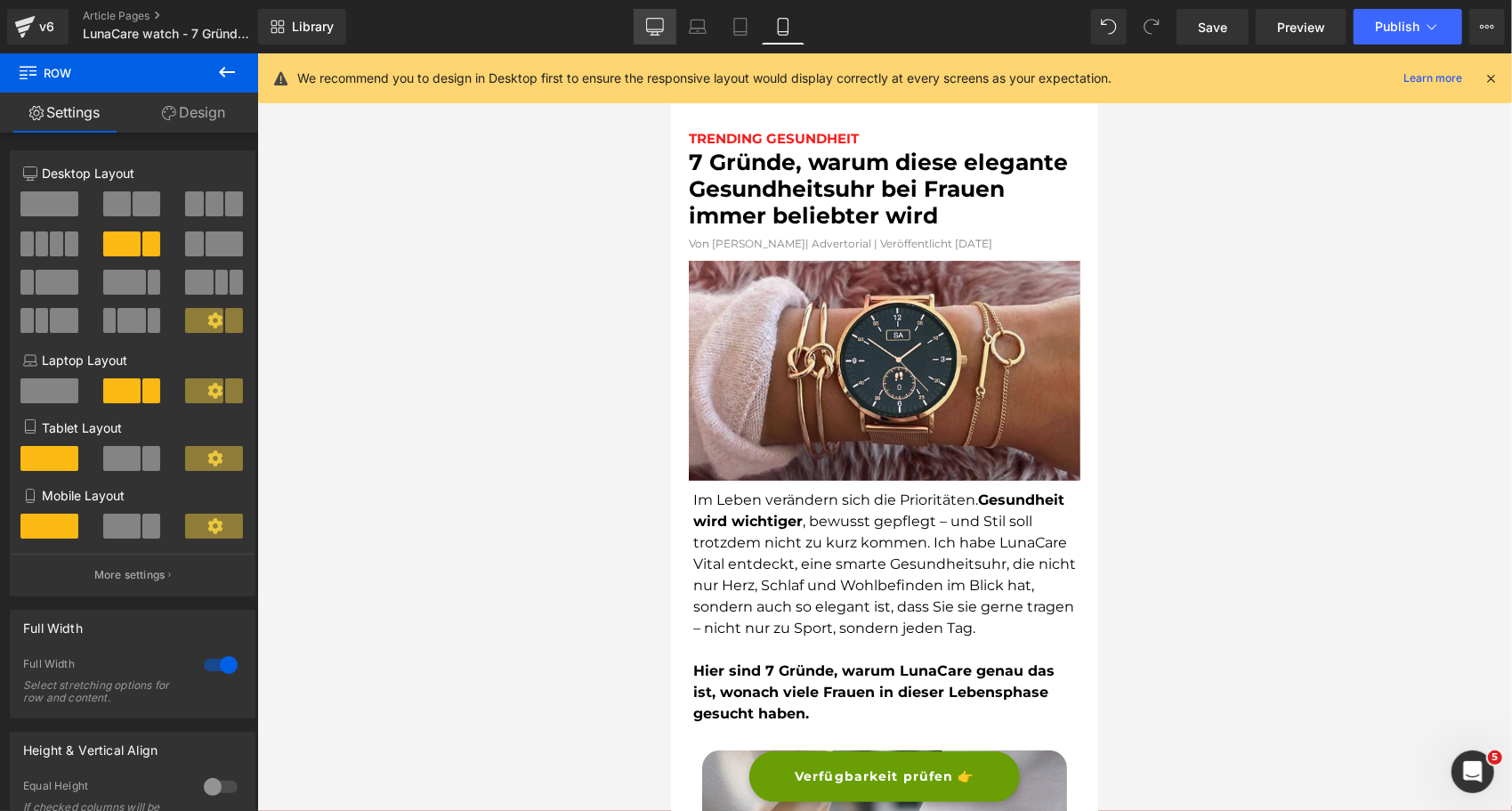
click at [652, 26] on icon at bounding box center [655, 26] width 17 height 17
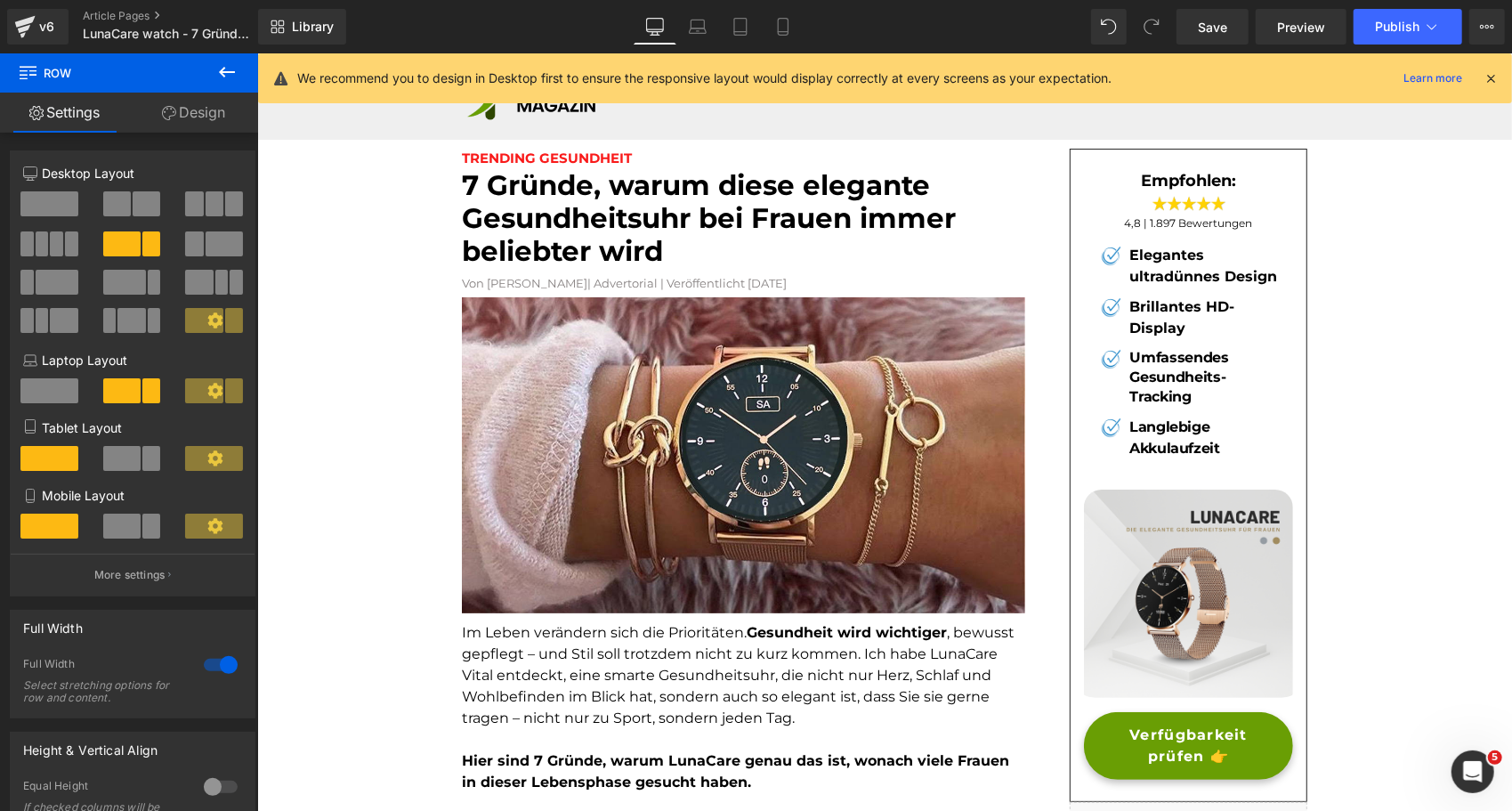
scroll to position [19, 0]
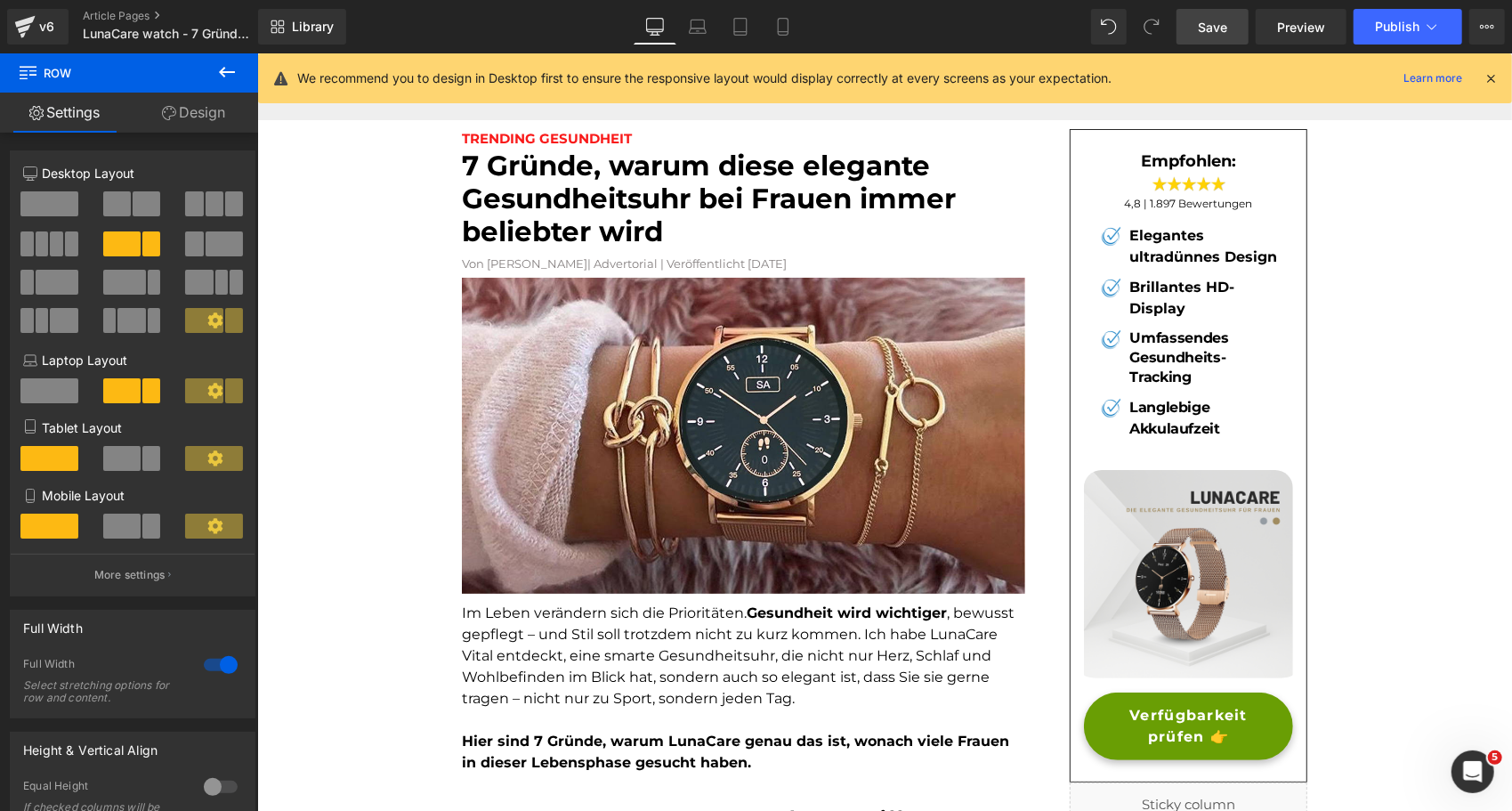
click at [1203, 20] on span "Save" at bounding box center [1212, 26] width 29 height 18
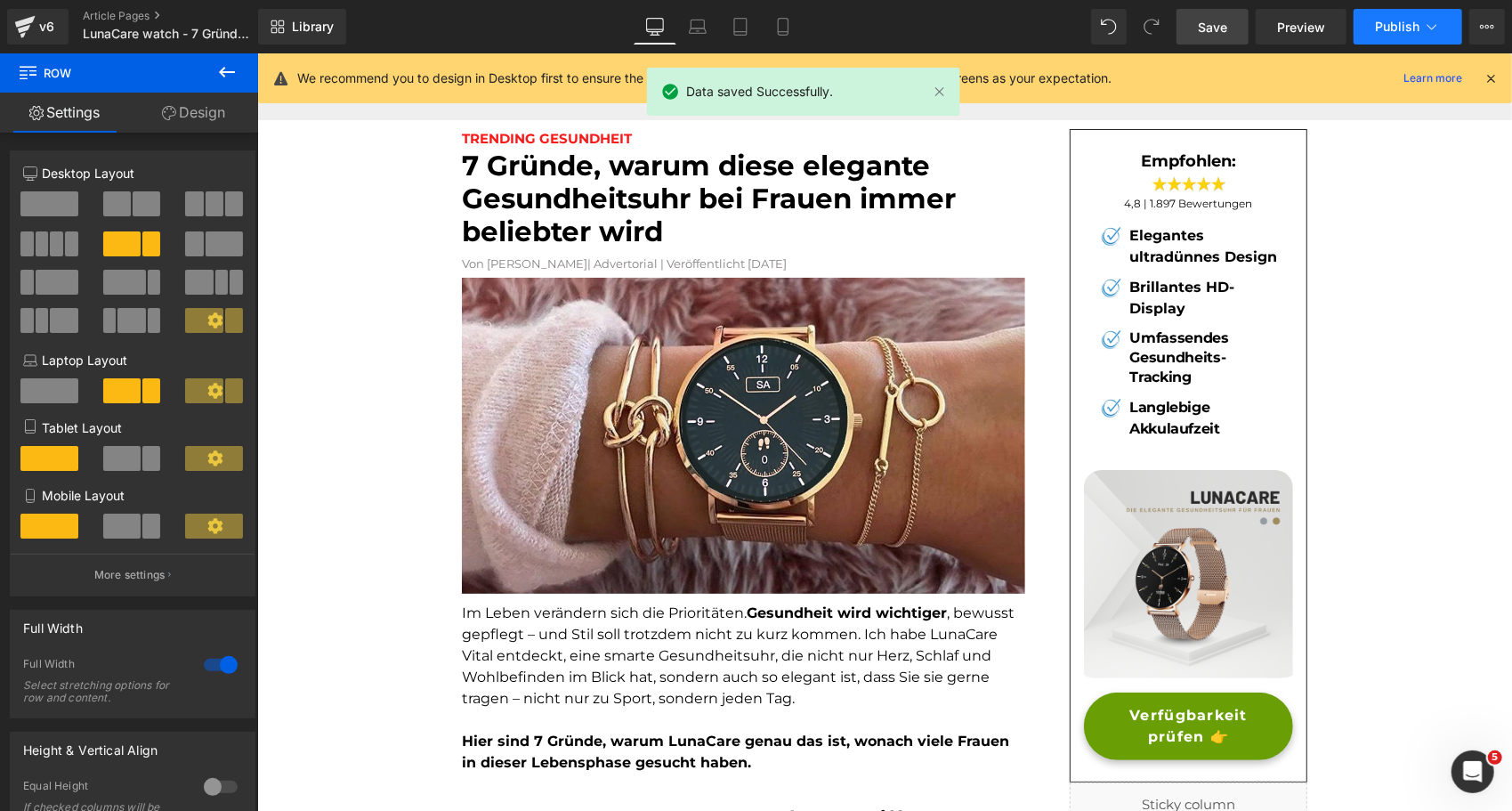
click at [1392, 19] on span "Publish" at bounding box center [1397, 26] width 44 height 14
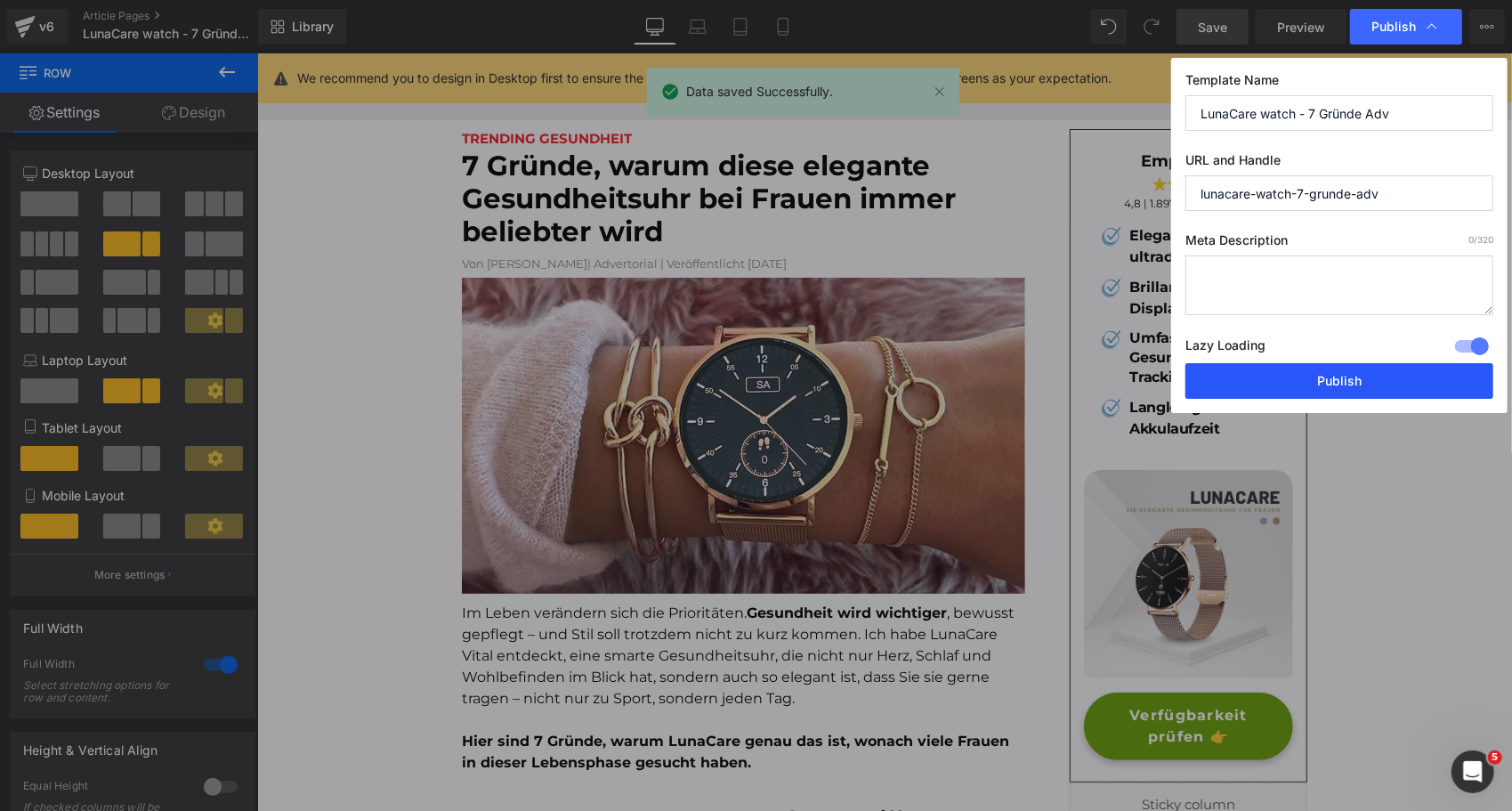
click at [1258, 378] on button "Publish" at bounding box center [1340, 380] width 308 height 36
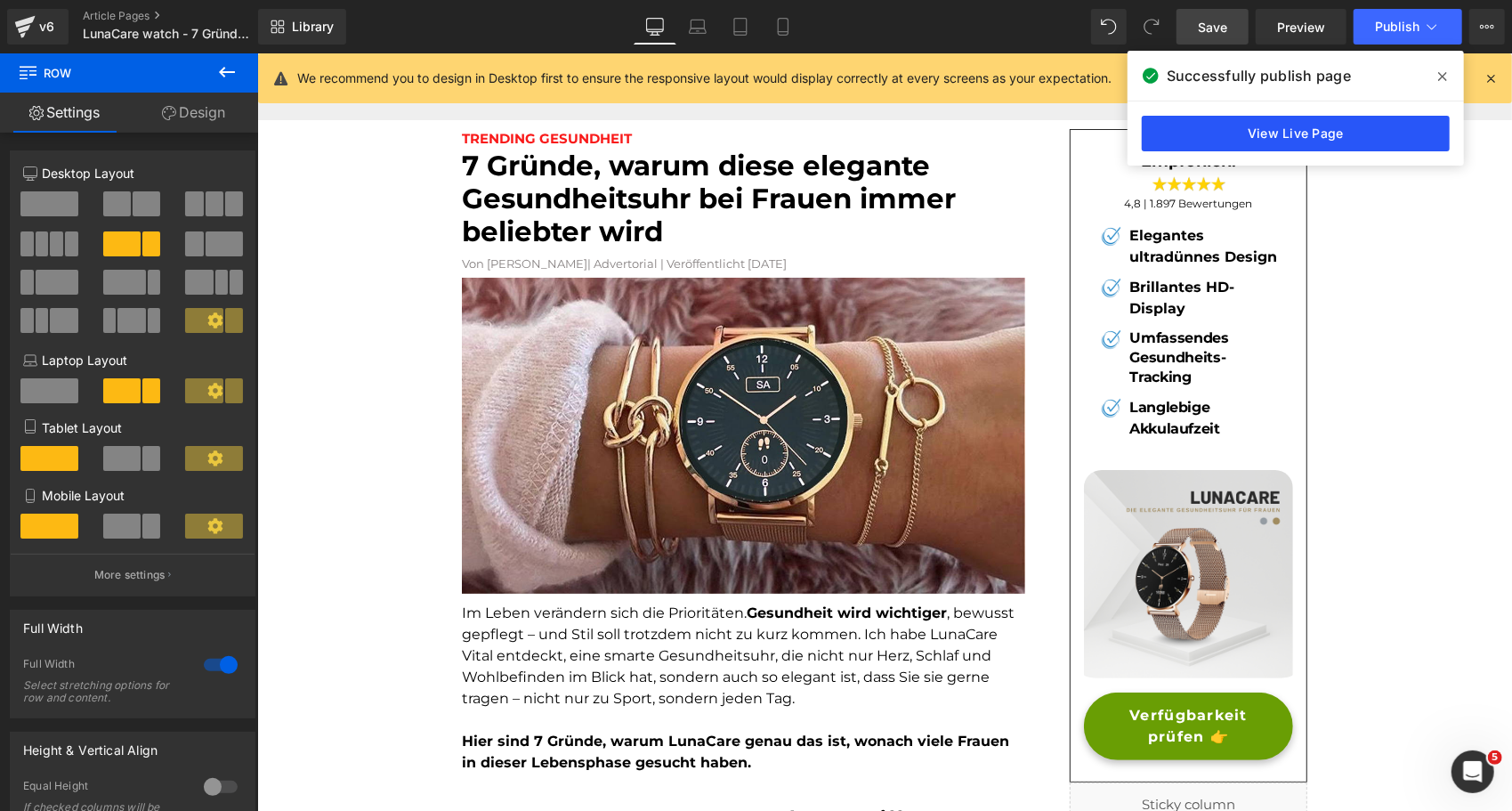
click at [1292, 131] on link "View Live Page" at bounding box center [1296, 133] width 308 height 36
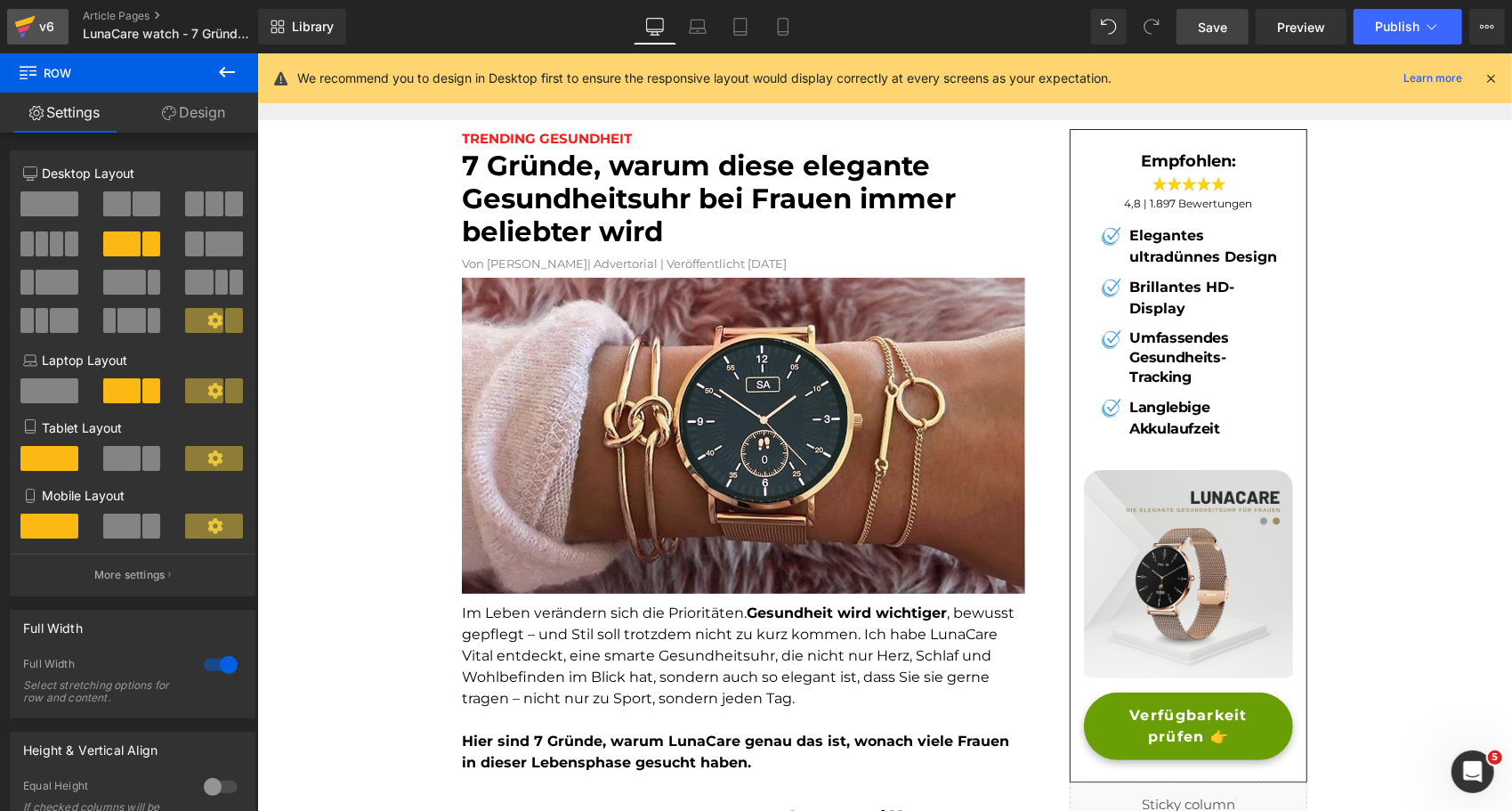
click at [42, 21] on div "v6" at bounding box center [46, 27] width 22 height 23
